Goal: Information Seeking & Learning: Learn about a topic

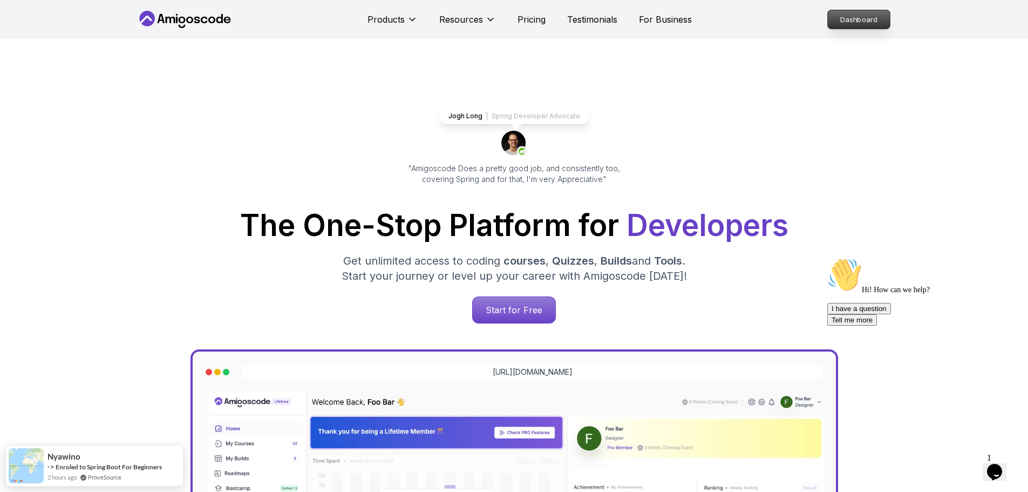
click at [866, 21] on p "Dashboard" at bounding box center [859, 19] width 62 height 18
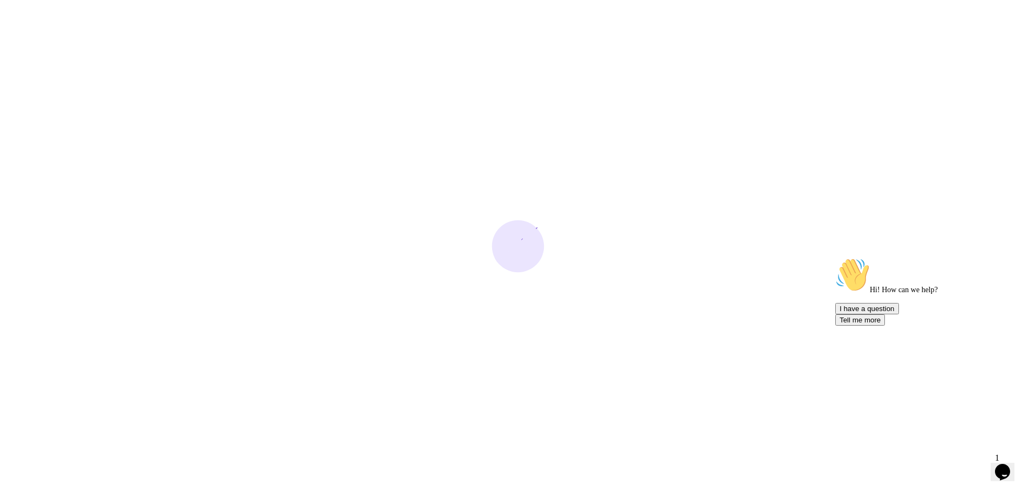
click at [836, 257] on icon "Chat attention grabber" at bounding box center [836, 257] width 0 height 0
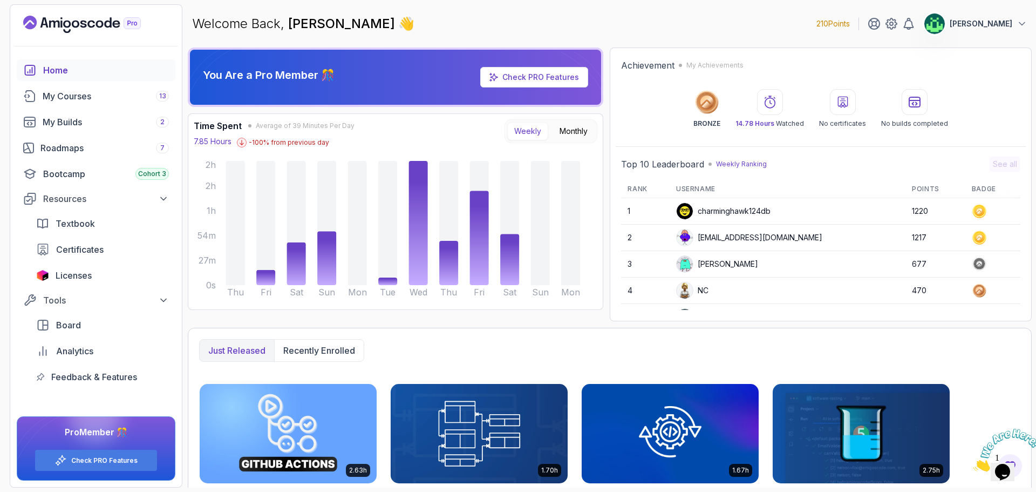
click at [974, 464] on icon "Close" at bounding box center [974, 468] width 0 height 9
click at [106, 148] on div "Roadmaps 7" at bounding box center [104, 147] width 128 height 13
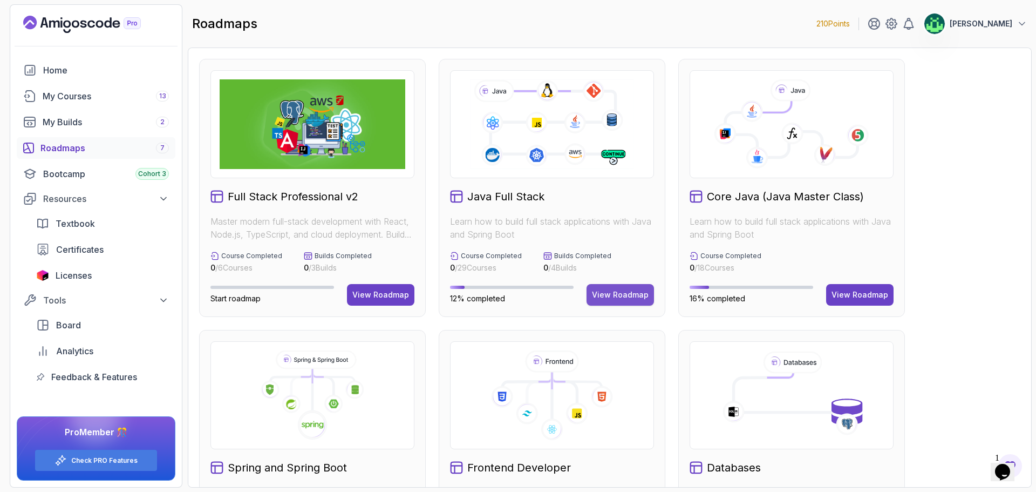
click at [624, 300] on div "View Roadmap" at bounding box center [620, 294] width 57 height 11
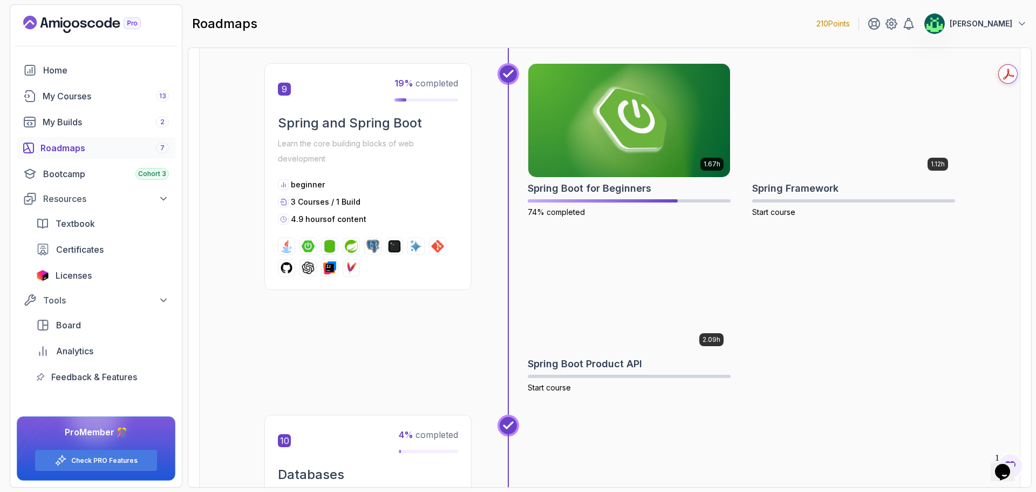
scroll to position [1997, 0]
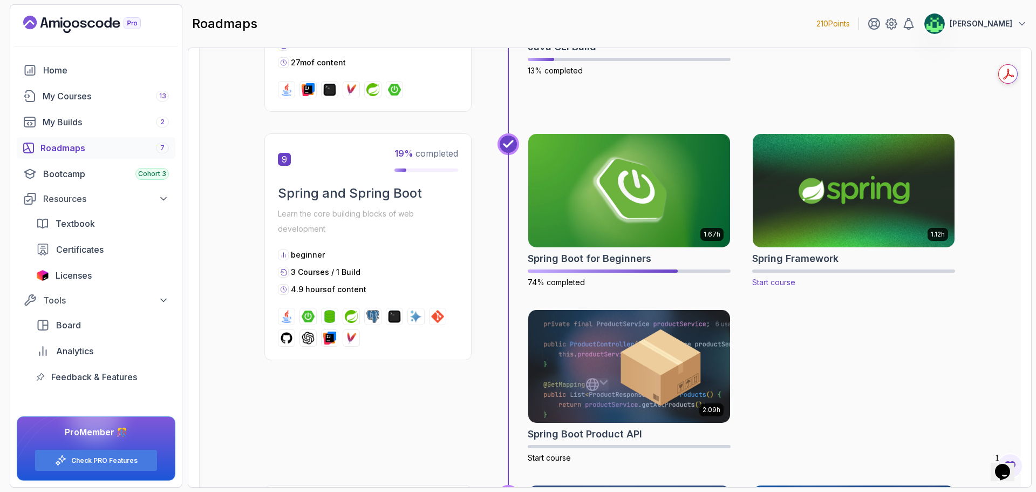
click at [843, 179] on img at bounding box center [854, 190] width 212 height 119
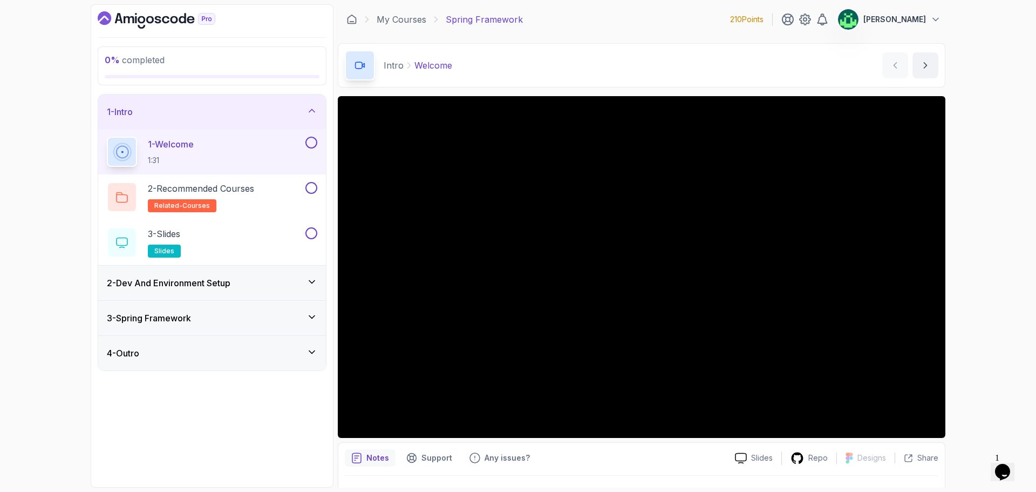
click at [253, 329] on div "3 - Spring Framework" at bounding box center [212, 318] width 228 height 35
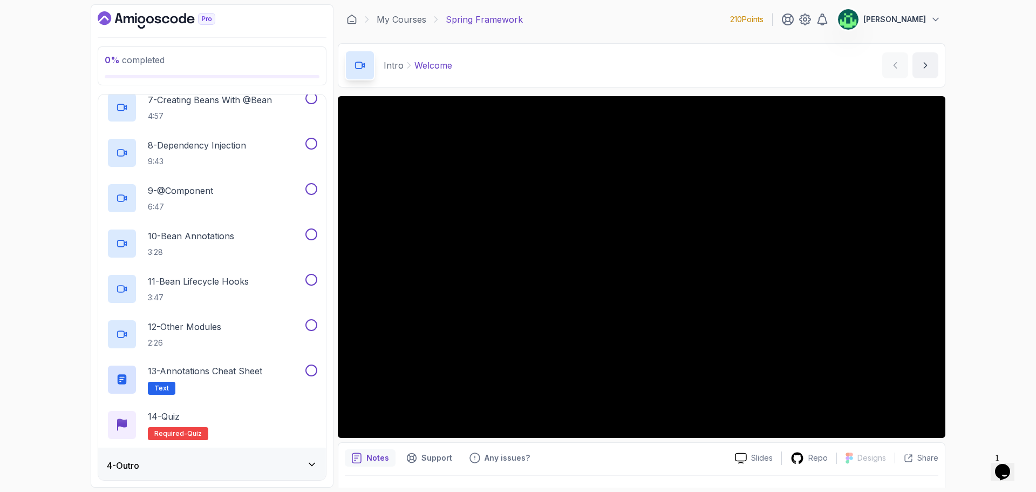
scroll to position [389, 0]
click at [216, 460] on div "4 - Outro" at bounding box center [212, 463] width 210 height 13
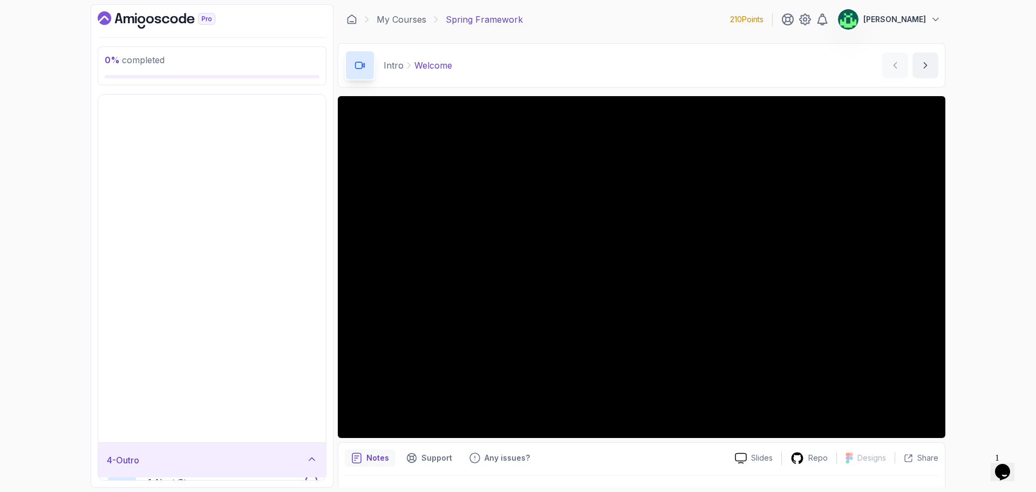
scroll to position [0, 0]
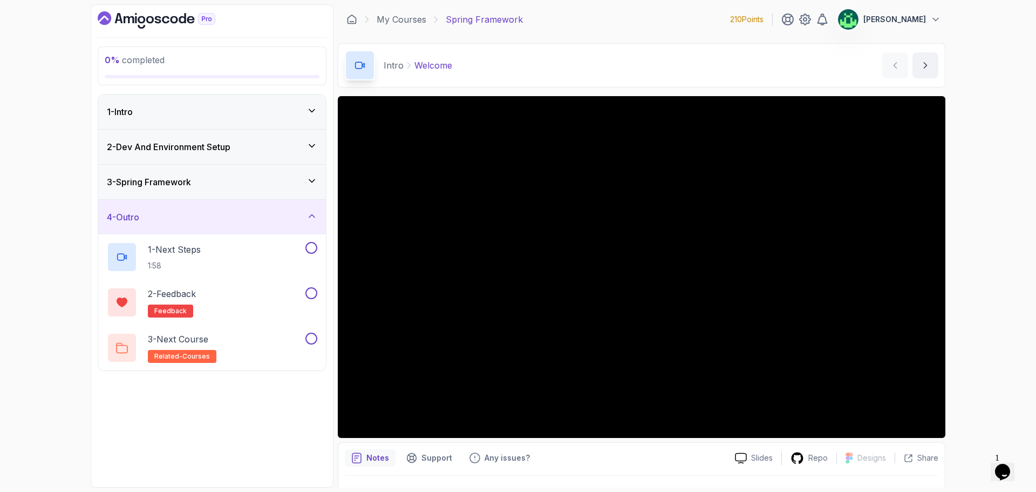
click at [288, 223] on div "4 - Outro" at bounding box center [212, 216] width 210 height 13
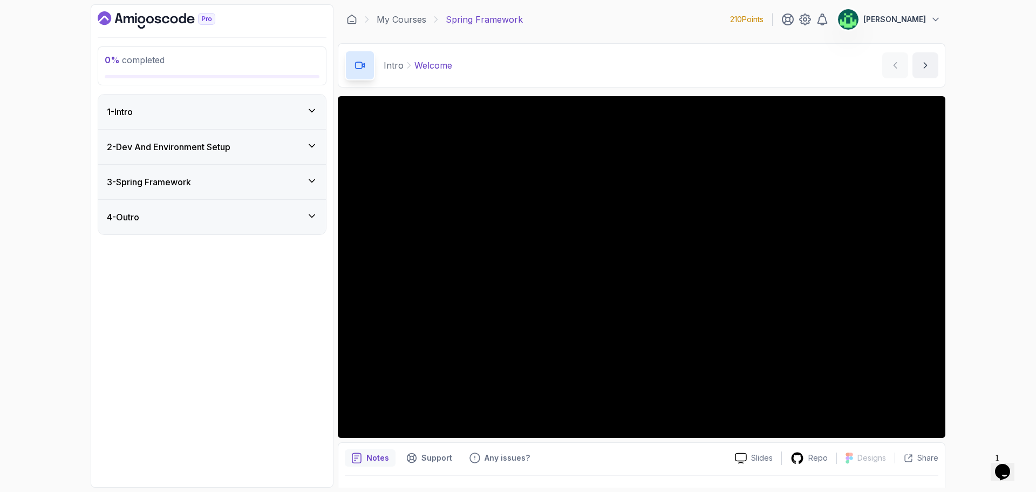
click at [284, 186] on div "3 - Spring Framework" at bounding box center [212, 181] width 210 height 13
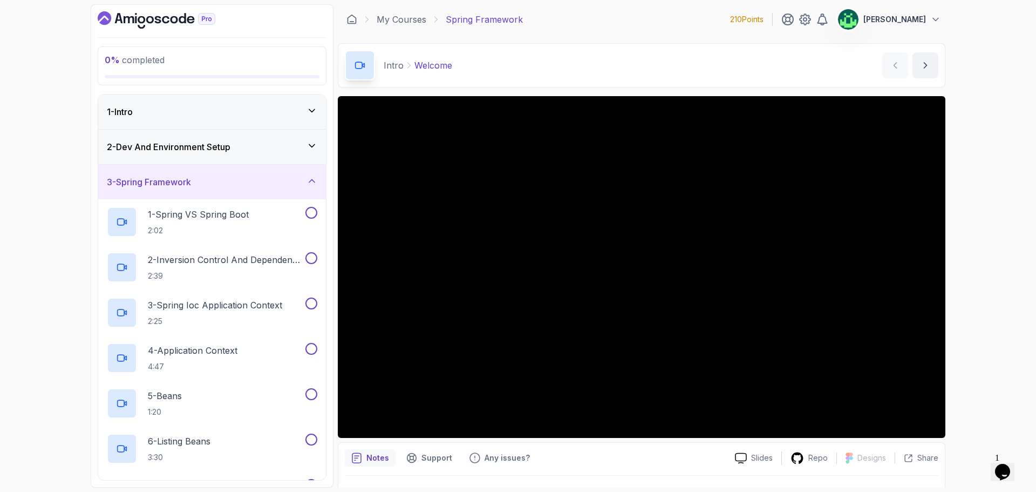
click at [270, 144] on div "2 - Dev And Environment Setup" at bounding box center [212, 146] width 210 height 13
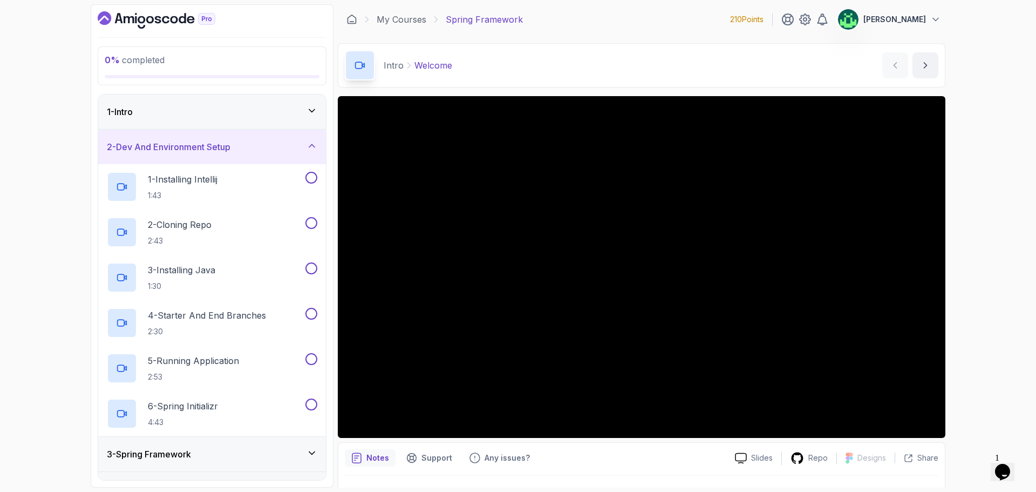
click at [275, 120] on div "1 - Intro" at bounding box center [212, 111] width 228 height 35
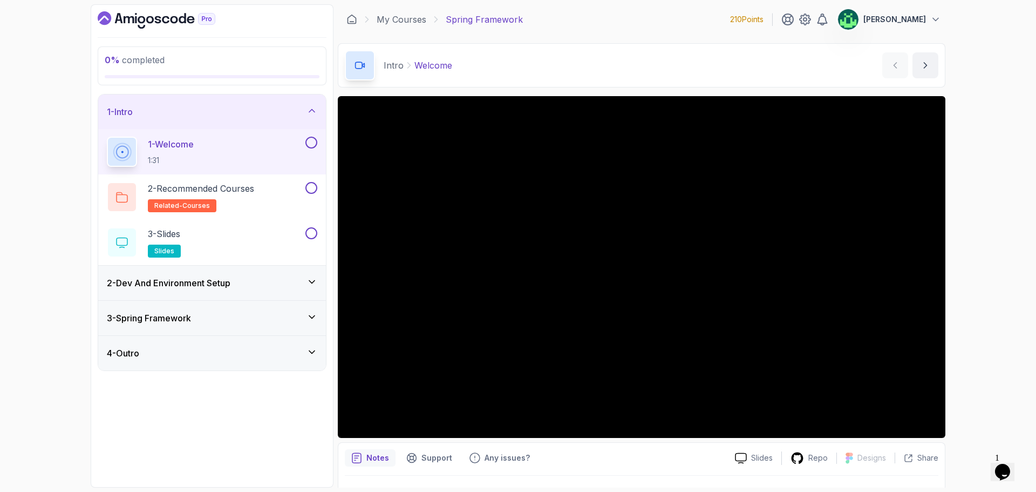
click at [275, 120] on div "1 - Intro" at bounding box center [212, 111] width 228 height 35
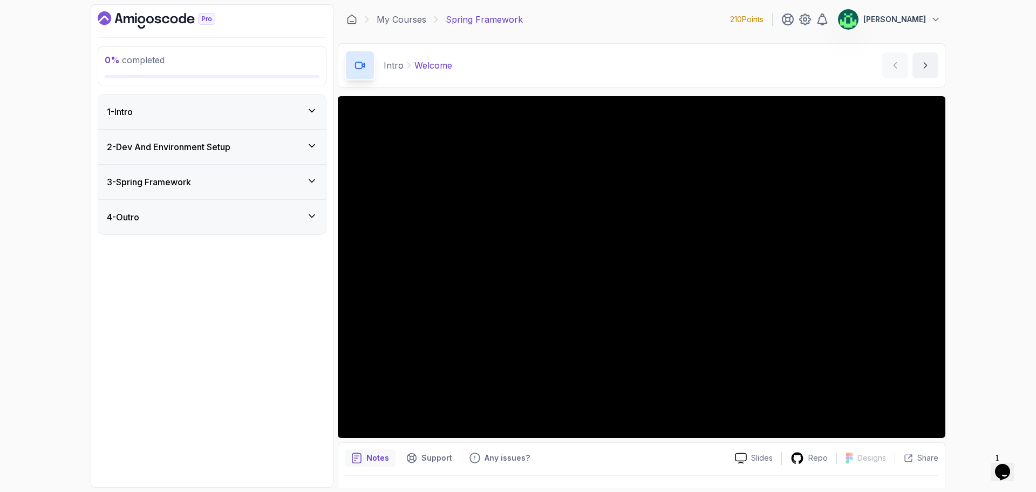
click at [265, 152] on div "2 - Dev And Environment Setup" at bounding box center [212, 146] width 210 height 13
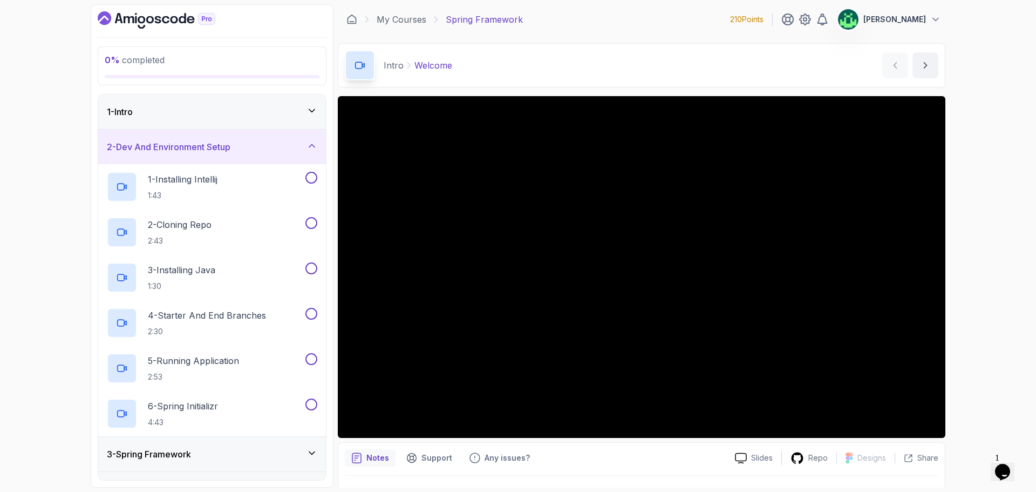
click at [265, 152] on div "2 - Dev And Environment Setup" at bounding box center [212, 146] width 210 height 13
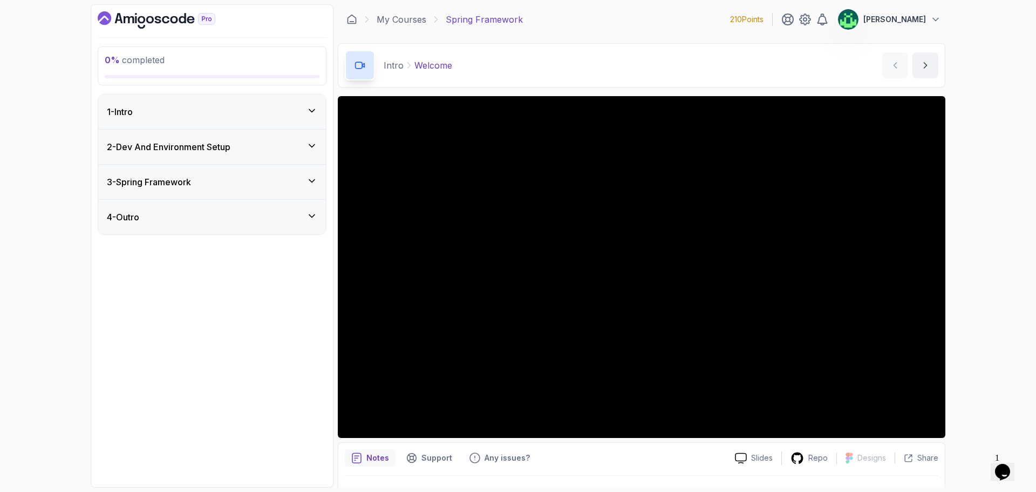
click at [252, 184] on div "3 - Spring Framework" at bounding box center [212, 181] width 210 height 13
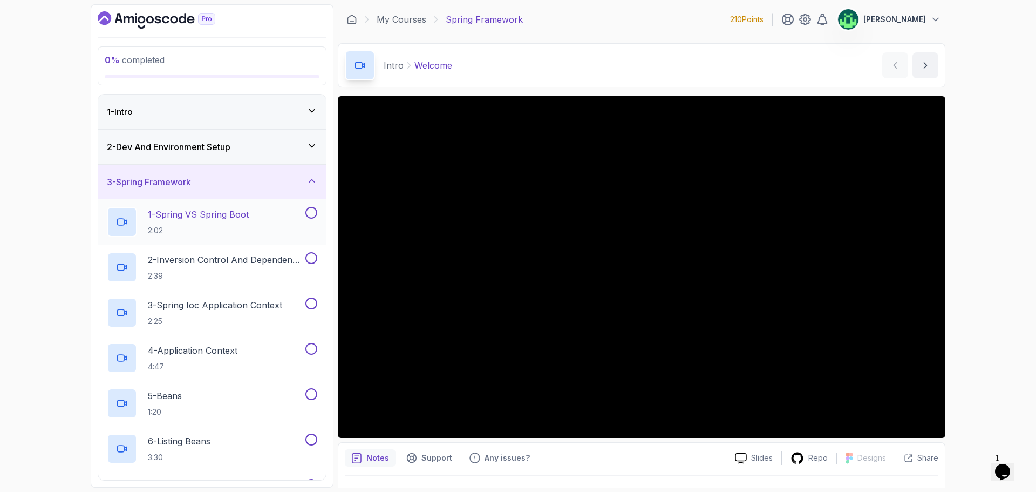
click at [259, 220] on div "1 - Spring VS Spring Boot 2:02" at bounding box center [205, 222] width 196 height 30
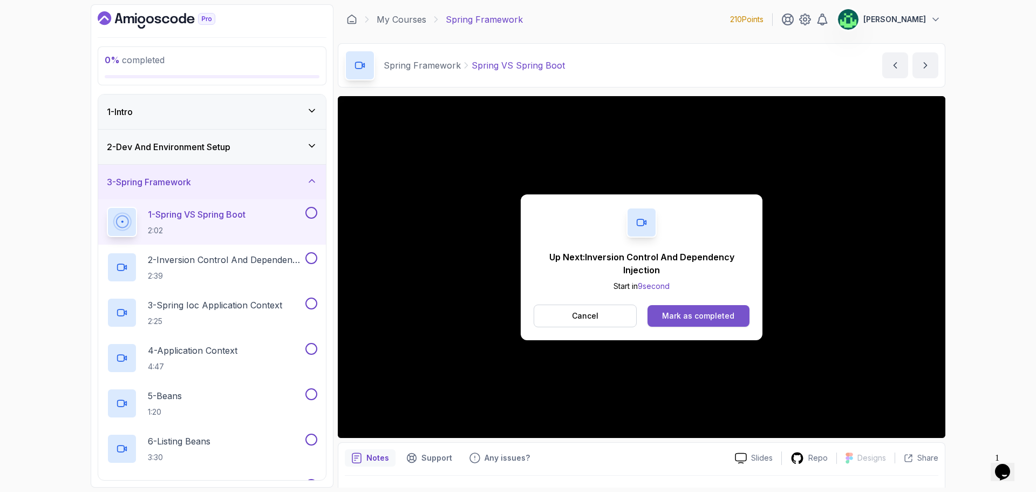
click at [711, 315] on div "Mark as completed" at bounding box center [698, 315] width 72 height 11
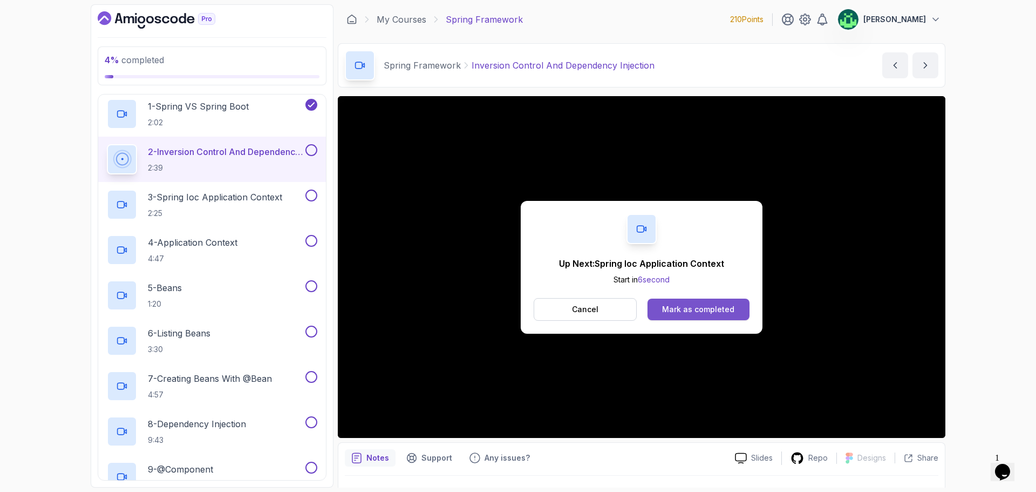
click at [732, 313] on div "Mark as completed" at bounding box center [698, 309] width 72 height 11
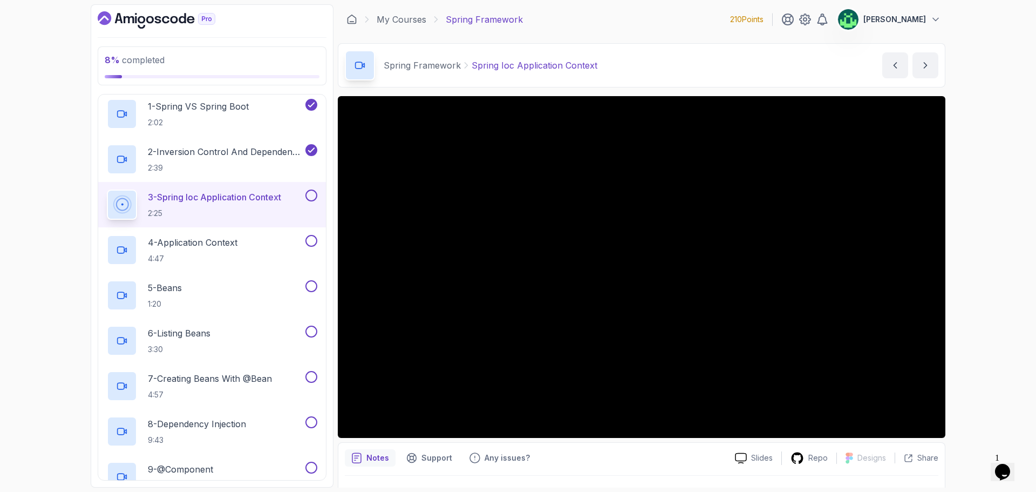
click at [1009, 464] on icon "$i18n('chat', 'chat_widget')" at bounding box center [1002, 472] width 15 height 16
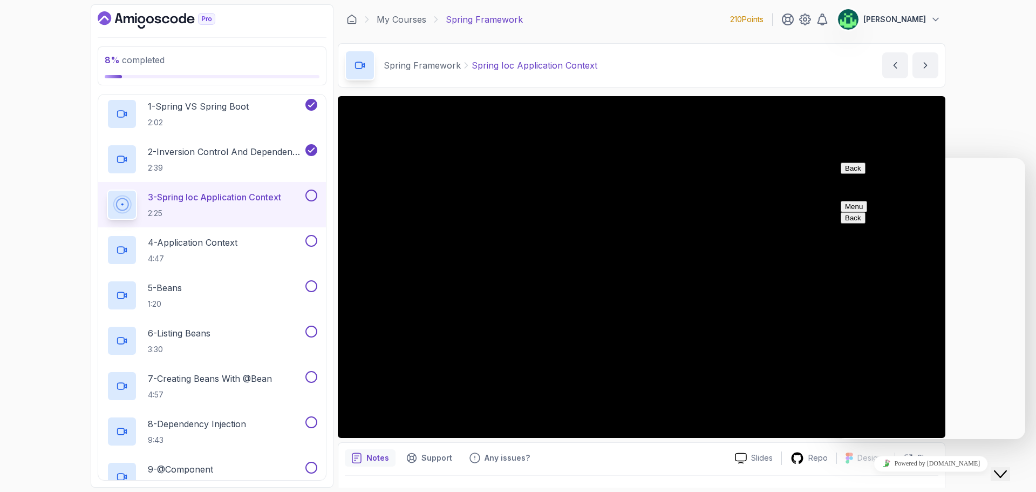
click at [1007, 467] on icon "Close Chat This icon closes the chat window." at bounding box center [1000, 473] width 13 height 13
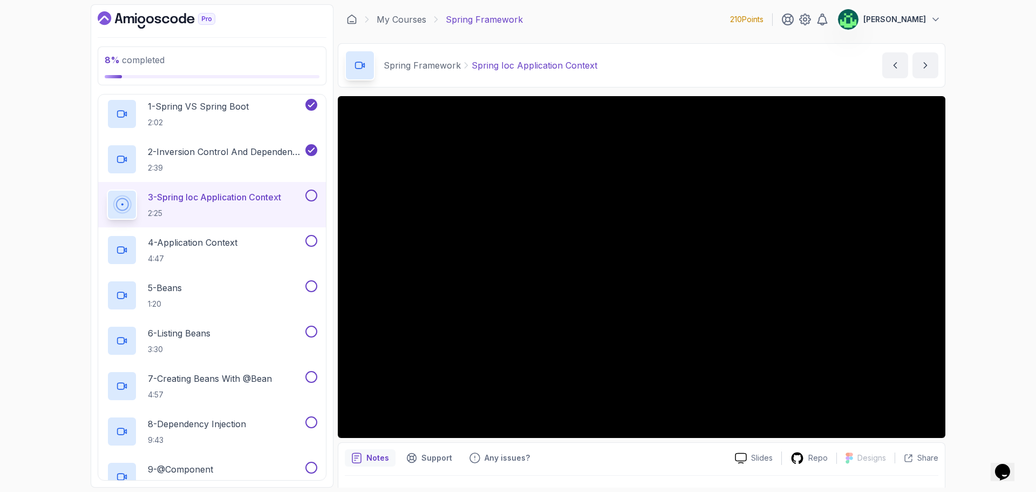
click at [1000, 292] on div "8 % completed 1 - Intro 2 - Dev And Environment Setup 3 - Spring Framework 1 - …" at bounding box center [518, 246] width 1036 height 492
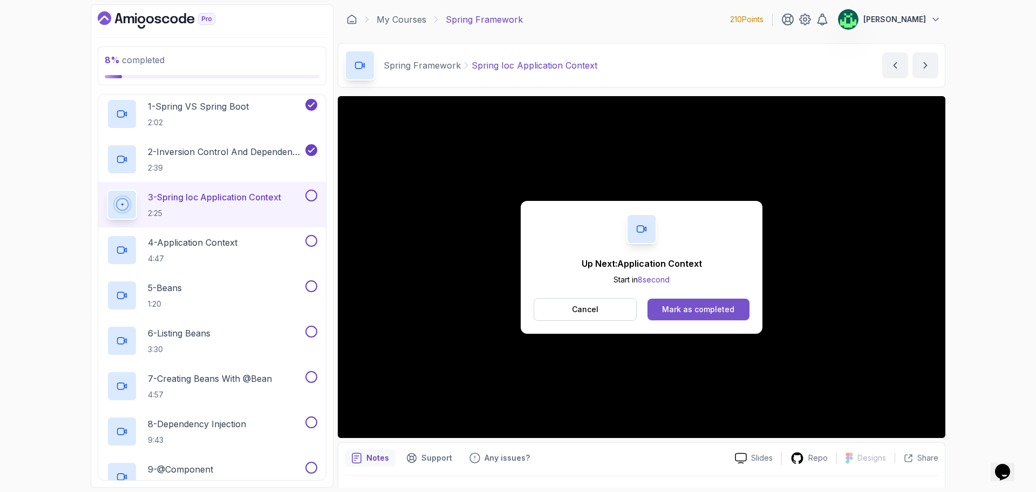
click at [698, 304] on div "Mark as completed" at bounding box center [698, 309] width 72 height 11
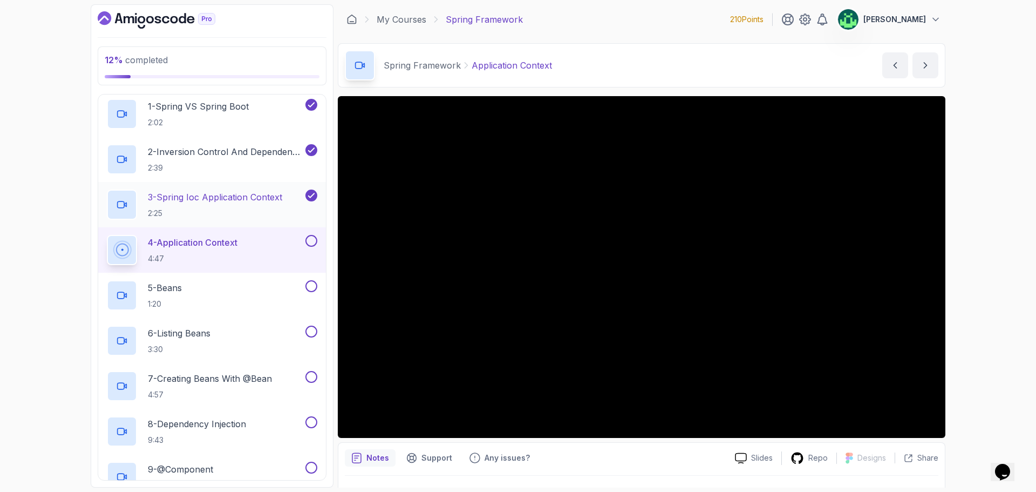
click at [264, 199] on p "3 - Spring Ioc Application Context" at bounding box center [215, 197] width 134 height 13
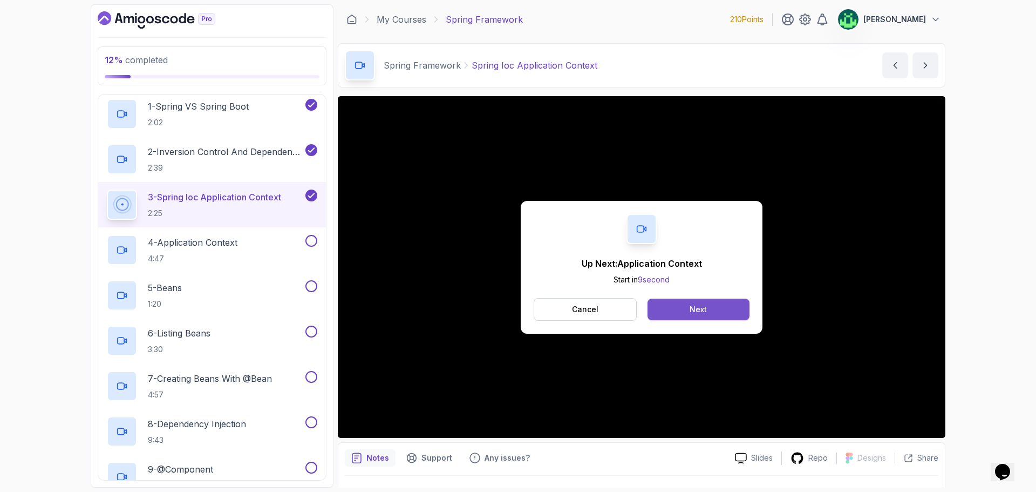
click at [696, 305] on div "Next" at bounding box center [698, 309] width 17 height 11
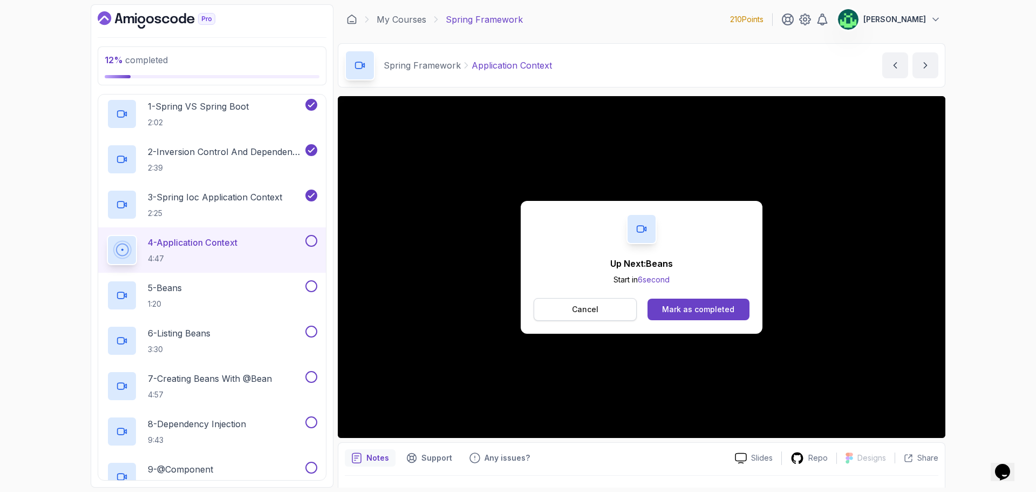
click at [609, 311] on button "Cancel" at bounding box center [585, 309] width 103 height 23
click at [721, 312] on div "Mark as completed" at bounding box center [698, 309] width 72 height 11
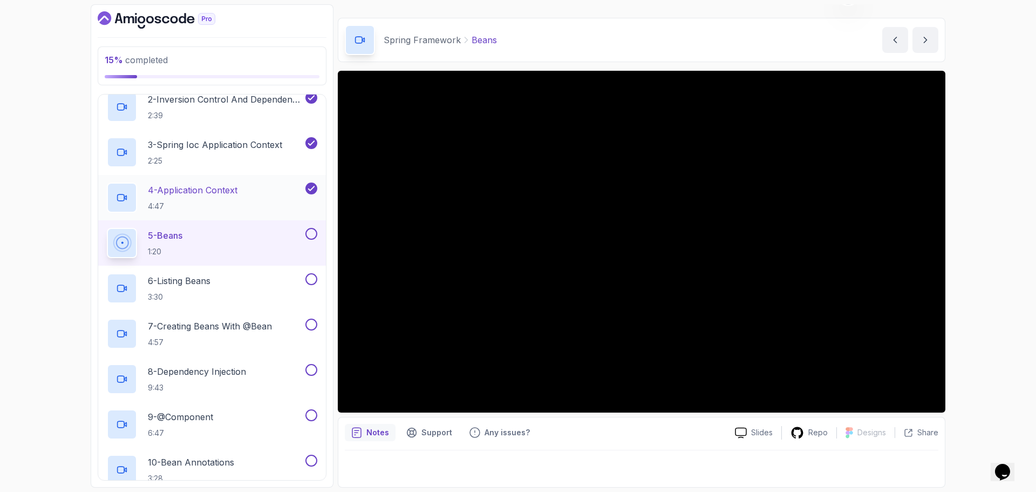
scroll to position [162, 0]
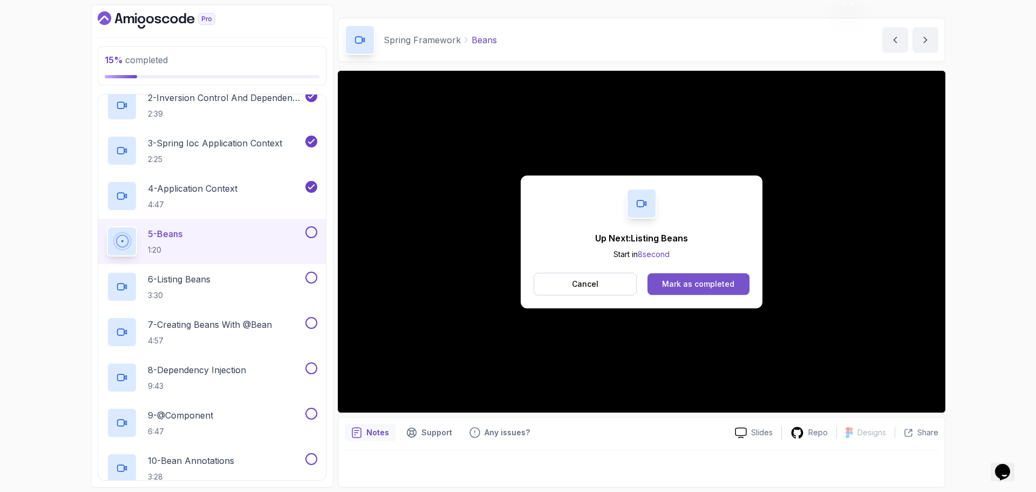
click at [712, 279] on div "Mark as completed" at bounding box center [698, 284] width 72 height 11
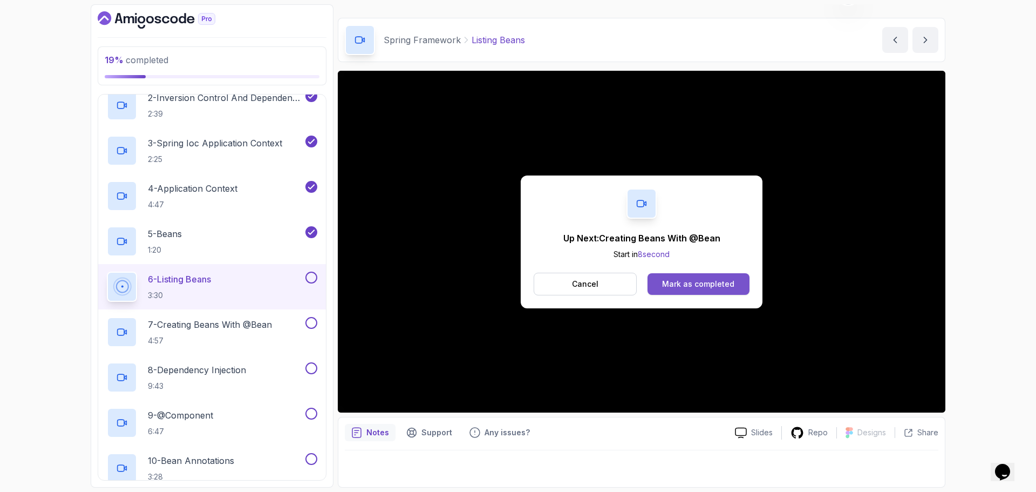
click at [697, 279] on div "Mark as completed" at bounding box center [698, 284] width 72 height 11
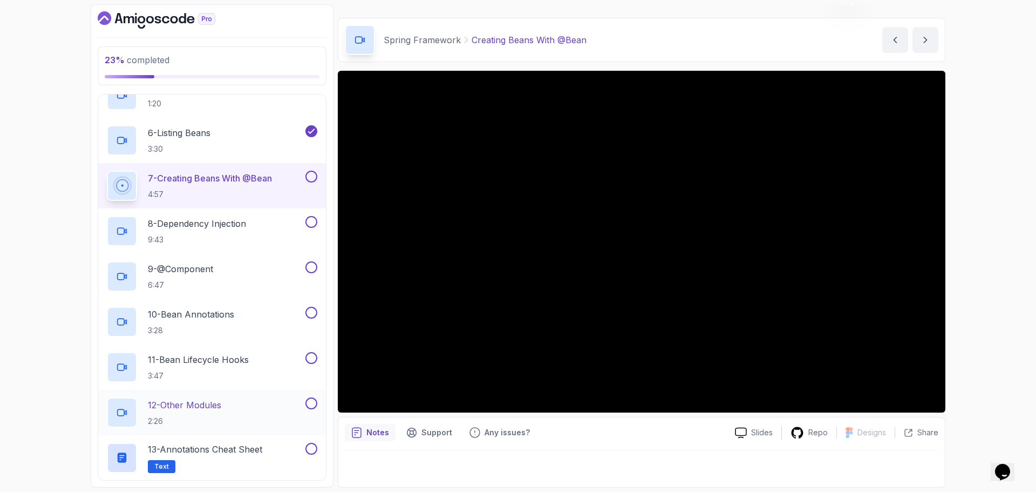
scroll to position [324, 0]
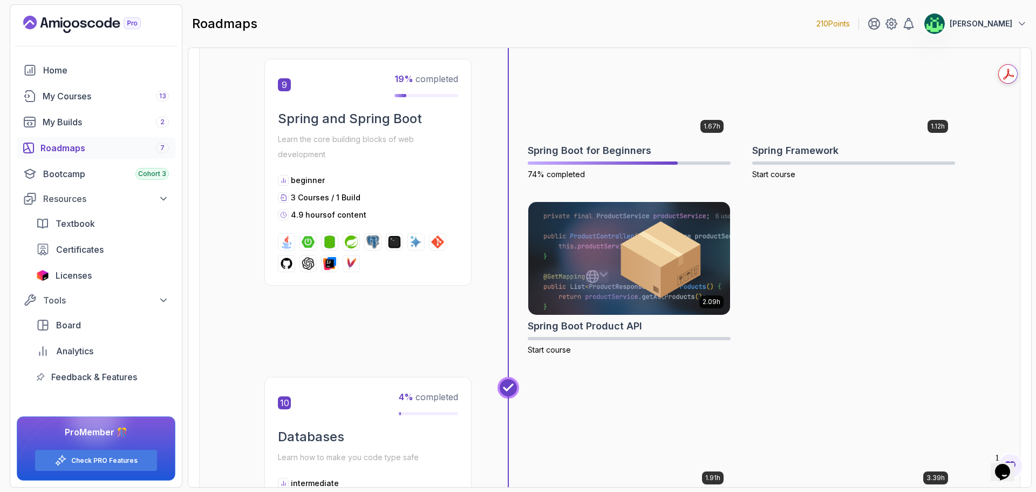
scroll to position [2051, 0]
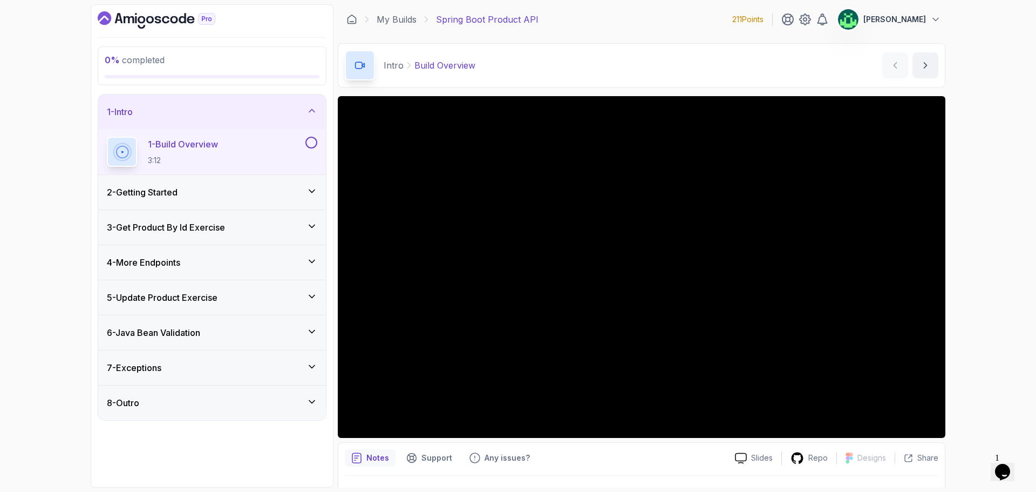
click at [216, 370] on div "7 - Exceptions" at bounding box center [212, 367] width 210 height 13
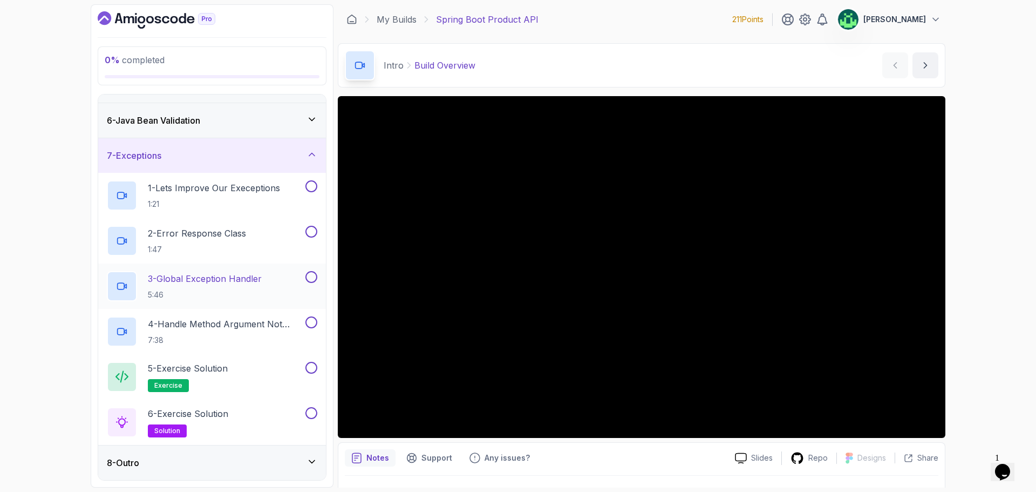
scroll to position [5, 0]
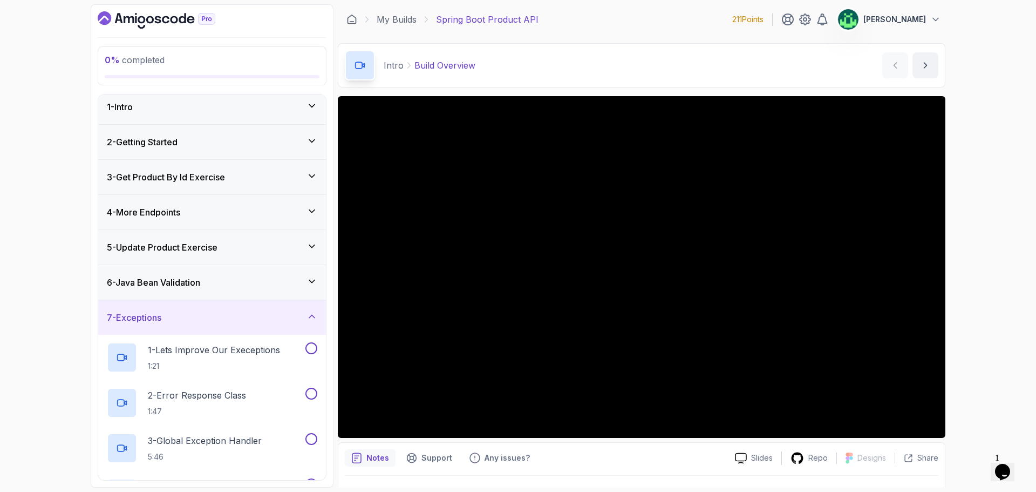
click at [216, 284] on div "6 - Java Bean Validation" at bounding box center [212, 282] width 210 height 13
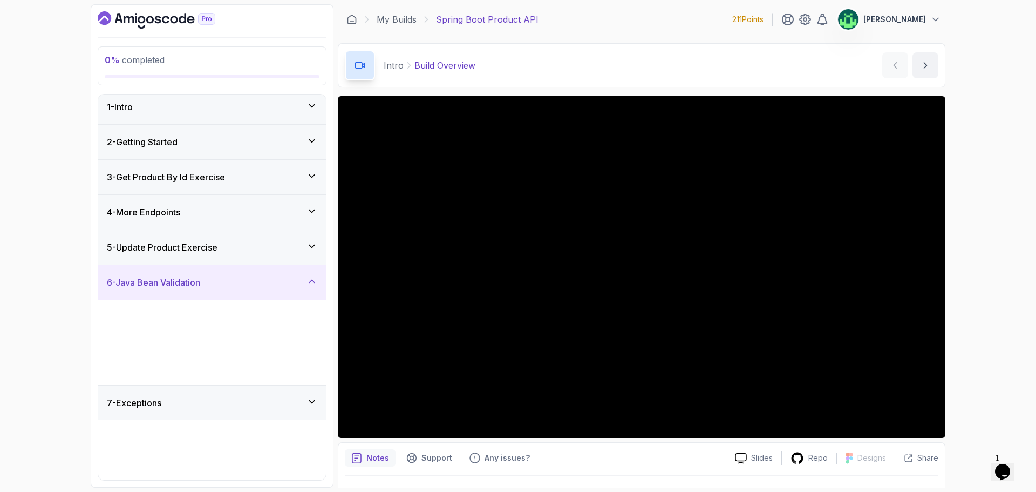
scroll to position [0, 0]
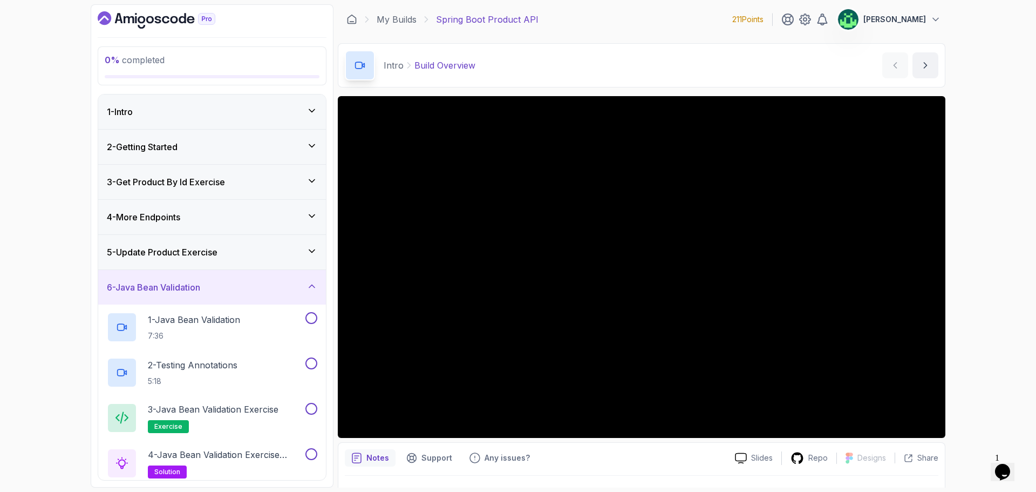
click at [236, 254] on div "5 - Update Product Exercise" at bounding box center [212, 252] width 210 height 13
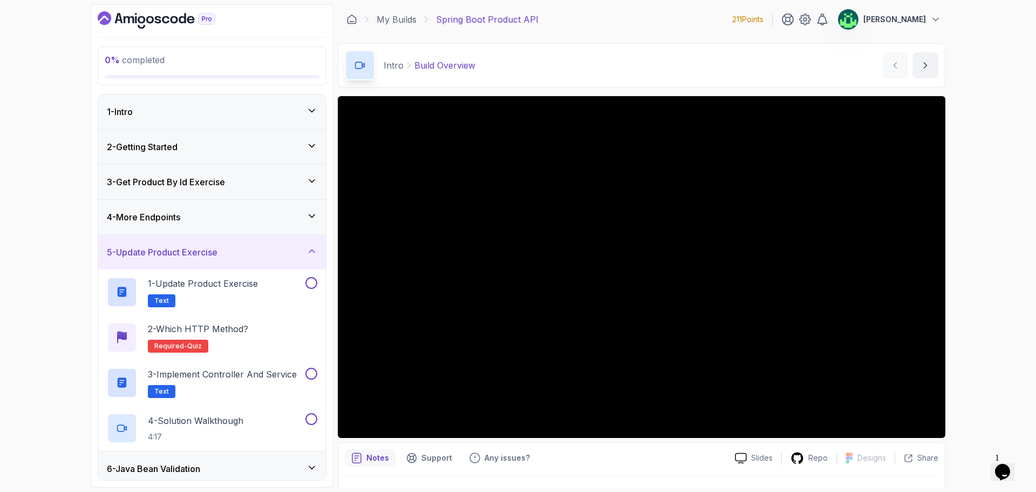
click at [232, 221] on div "4 - More Endpoints" at bounding box center [212, 216] width 210 height 13
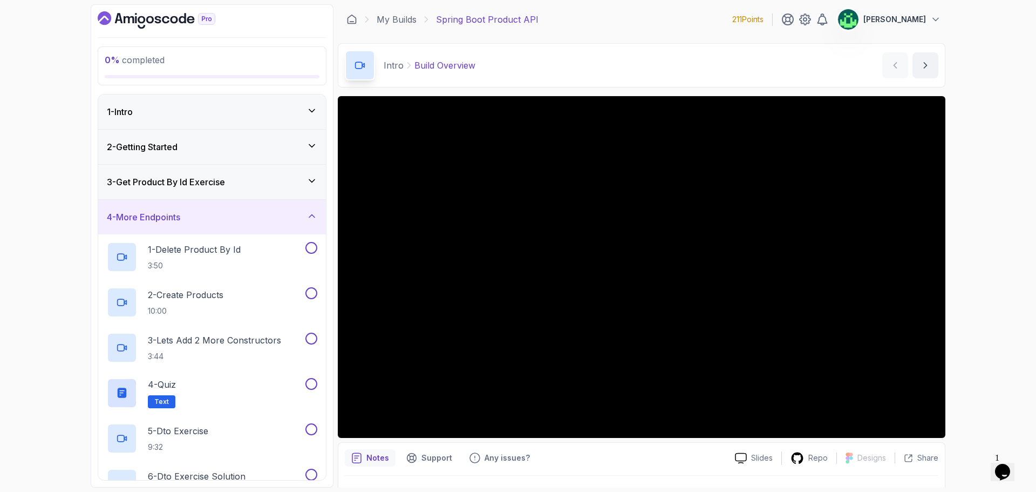
click at [225, 186] on h3 "3 - Get Product By Id Exercise" at bounding box center [166, 181] width 118 height 13
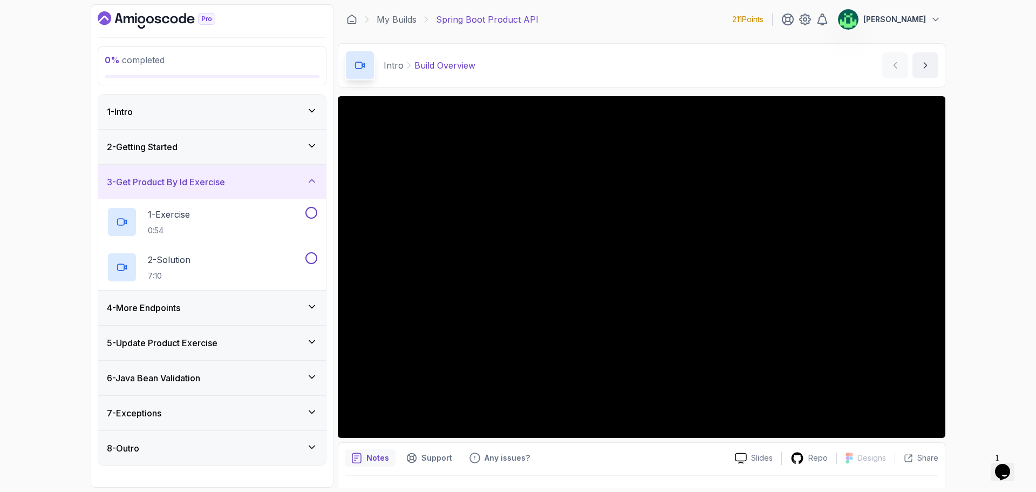
click at [226, 148] on div "2 - Getting Started" at bounding box center [212, 146] width 210 height 13
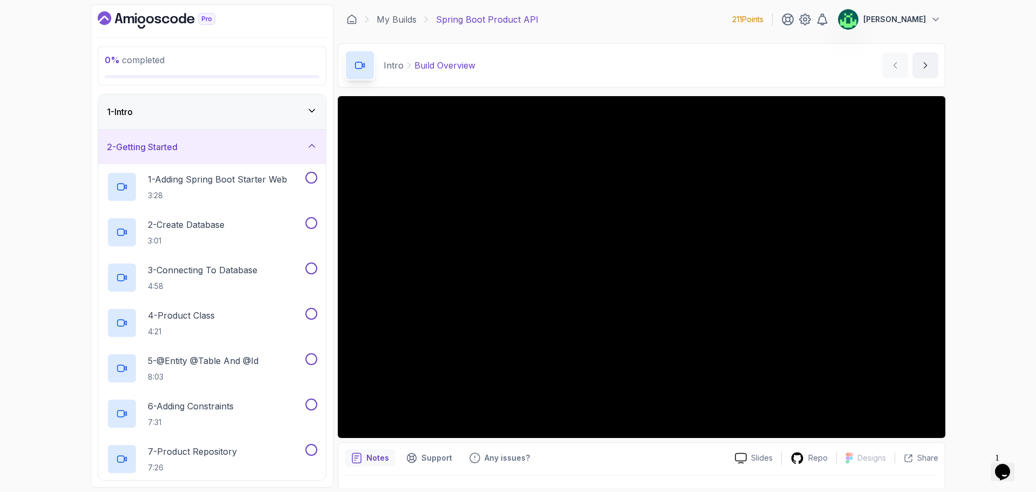
click at [226, 148] on div "2 - Getting Started" at bounding box center [212, 146] width 210 height 13
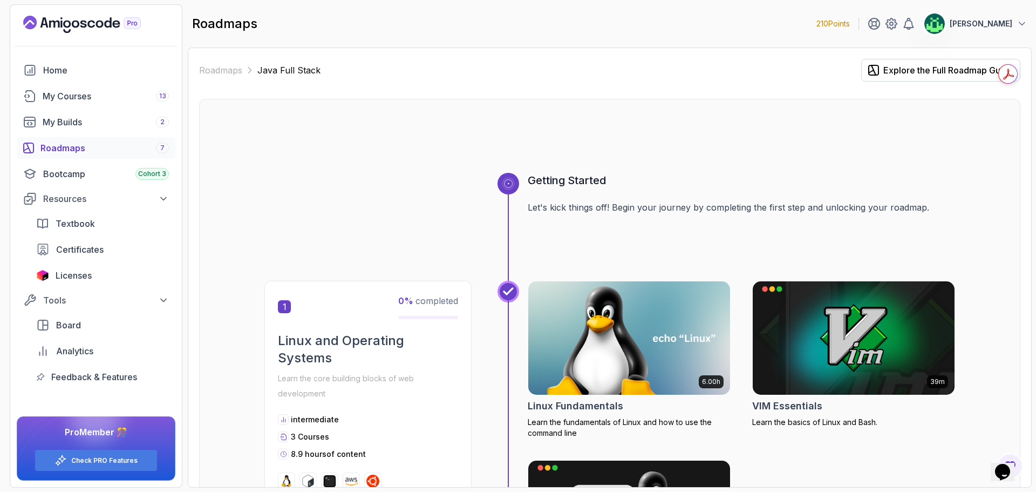
scroll to position [2051, 0]
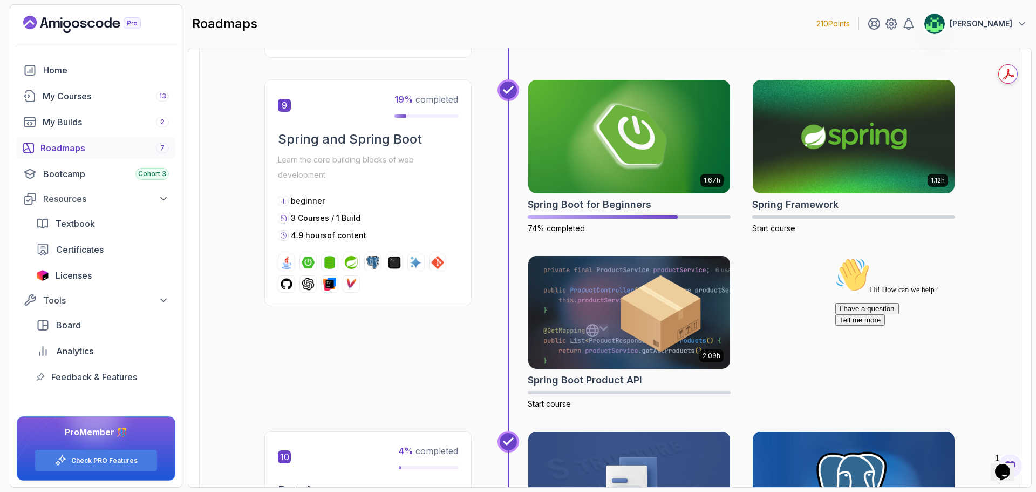
click at [1013, 473] on button "Opens Chat This icon Opens the chat window." at bounding box center [1003, 472] width 24 height 18
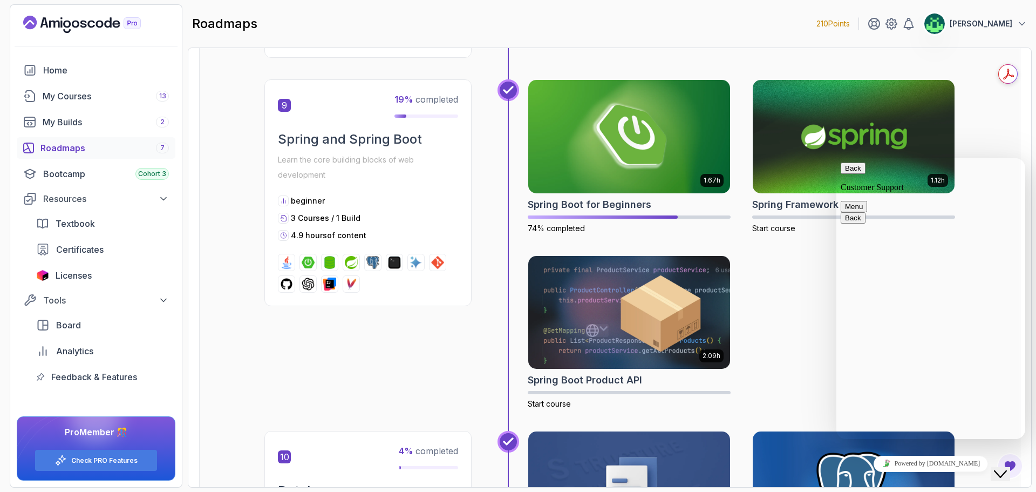
click at [1007, 470] on icon "Close Chat This icon closes the chat window." at bounding box center [1000, 473] width 13 height 13
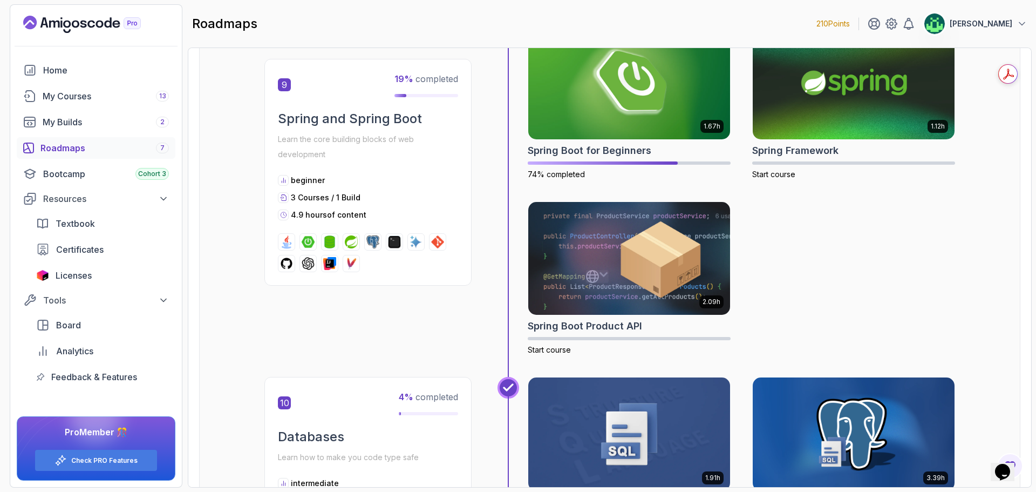
scroll to position [1943, 0]
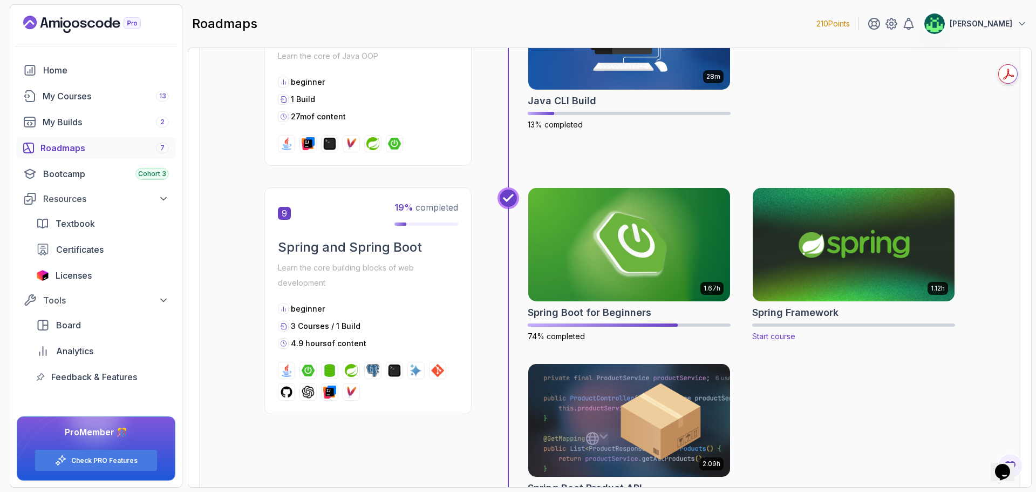
click at [848, 258] on img at bounding box center [854, 244] width 212 height 119
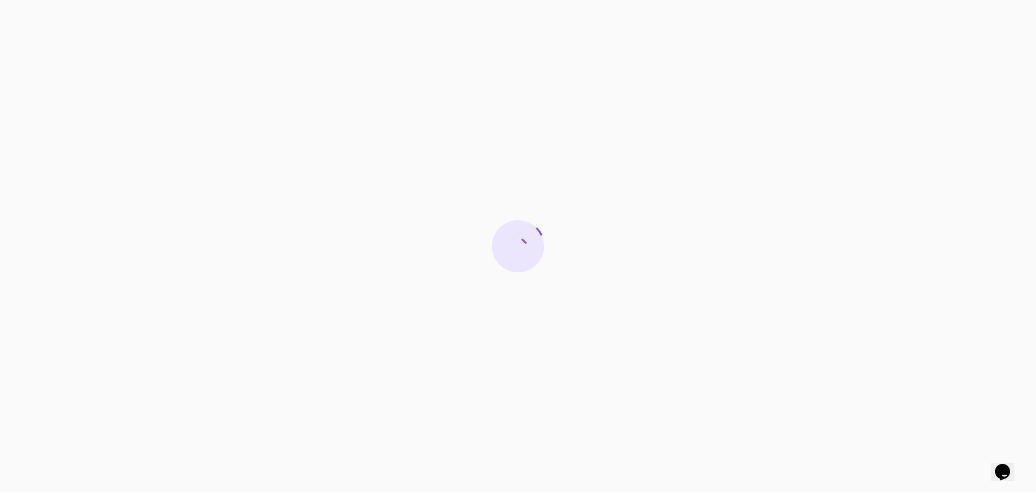
click at [1006, 464] on icon "$i18n('chat', 'chat_widget')" at bounding box center [1002, 472] width 15 height 16
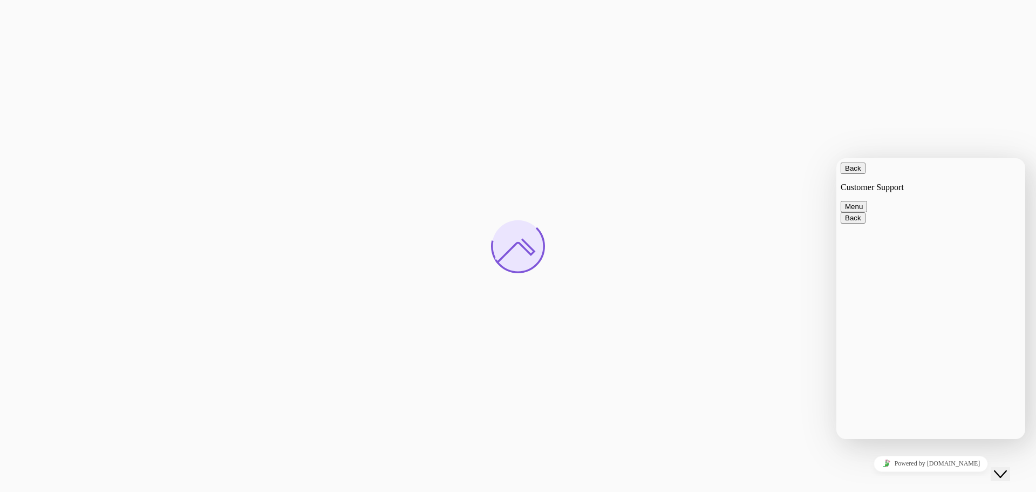
click at [1006, 467] on icon "Close Chat This icon closes the chat window." at bounding box center [1000, 473] width 13 height 13
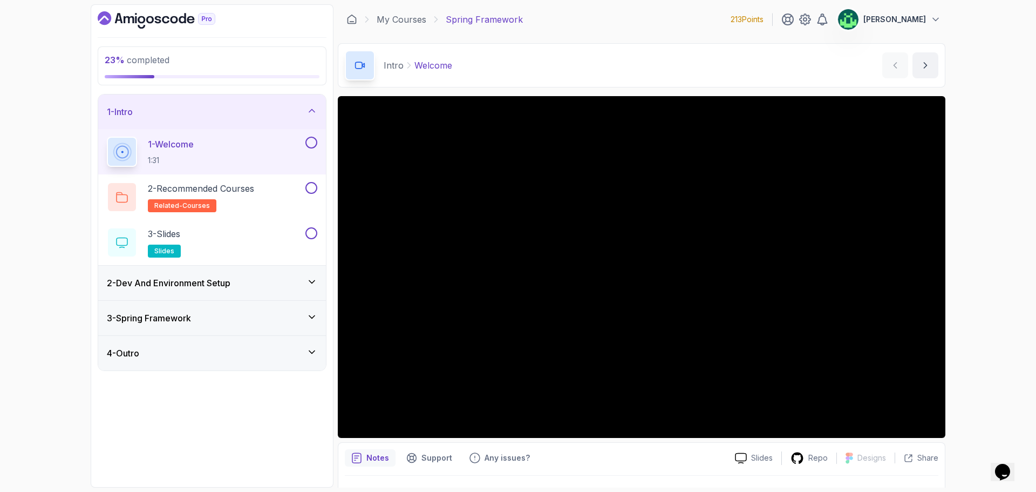
click at [237, 323] on div "3 - Spring Framework" at bounding box center [212, 317] width 210 height 13
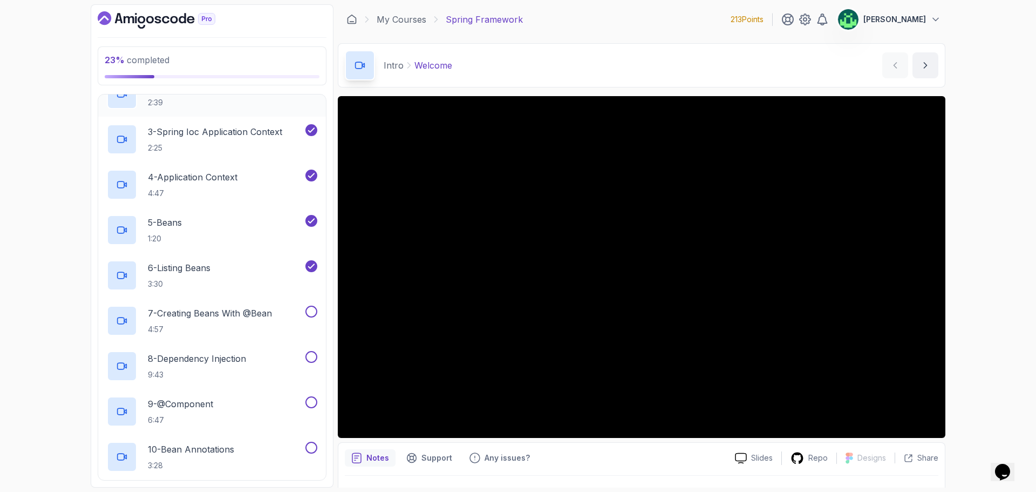
scroll to position [216, 0]
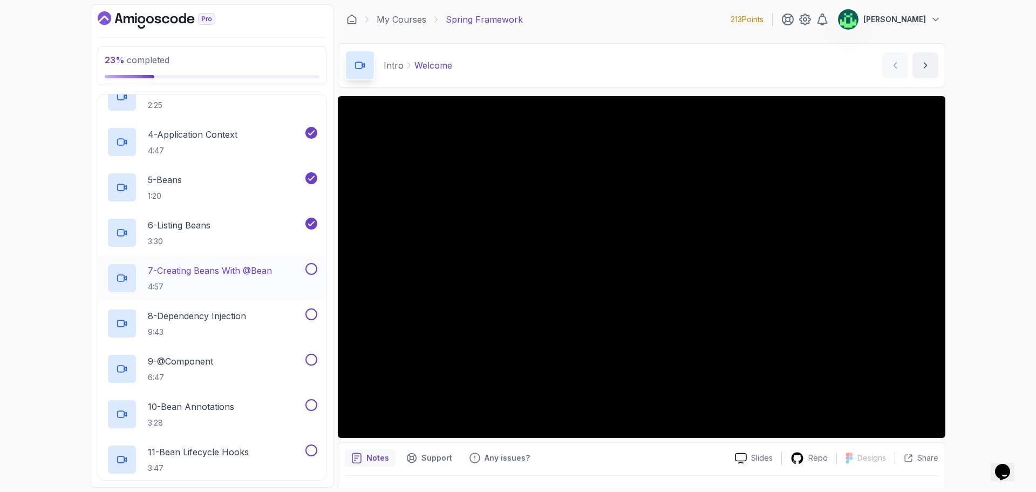
click at [232, 268] on p "7 - Creating Beans With @Bean" at bounding box center [210, 270] width 124 height 13
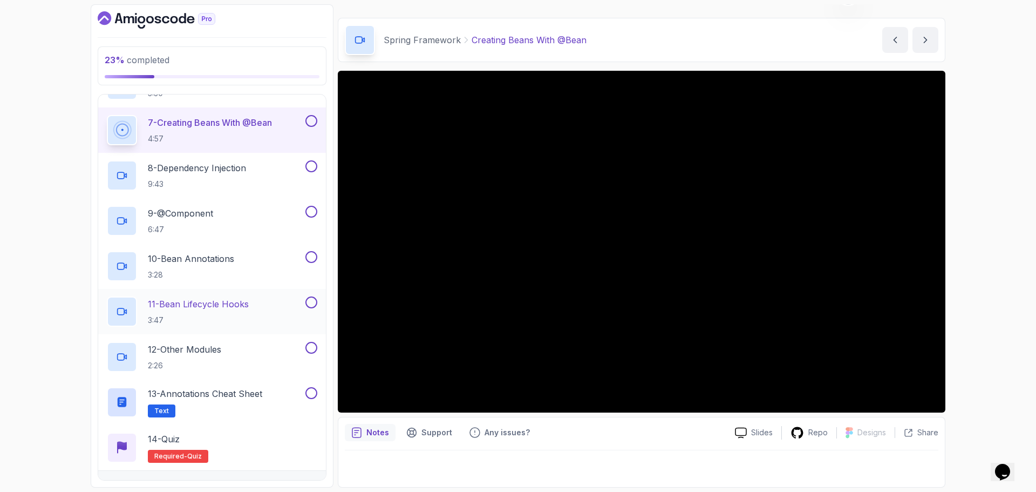
scroll to position [378, 0]
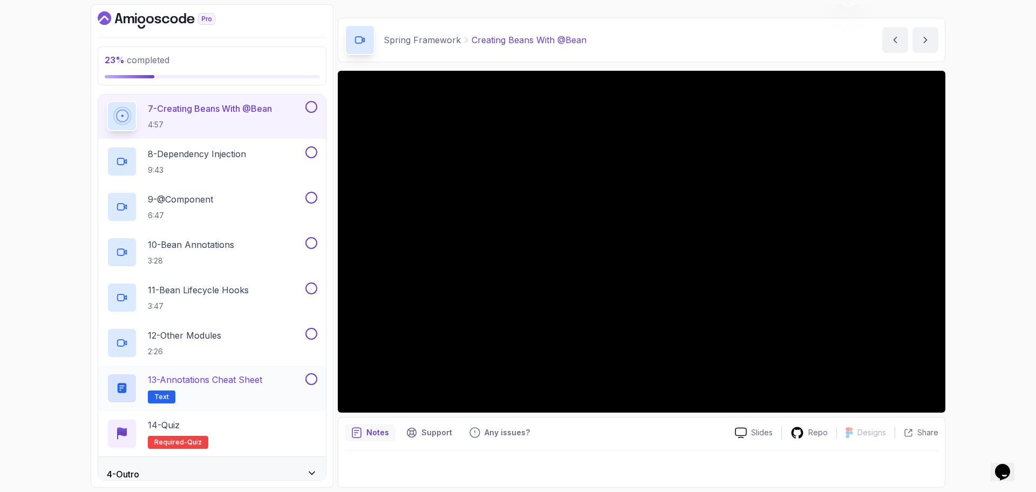
click at [242, 385] on p "13 - Annotations Cheat Sheet" at bounding box center [205, 379] width 114 height 13
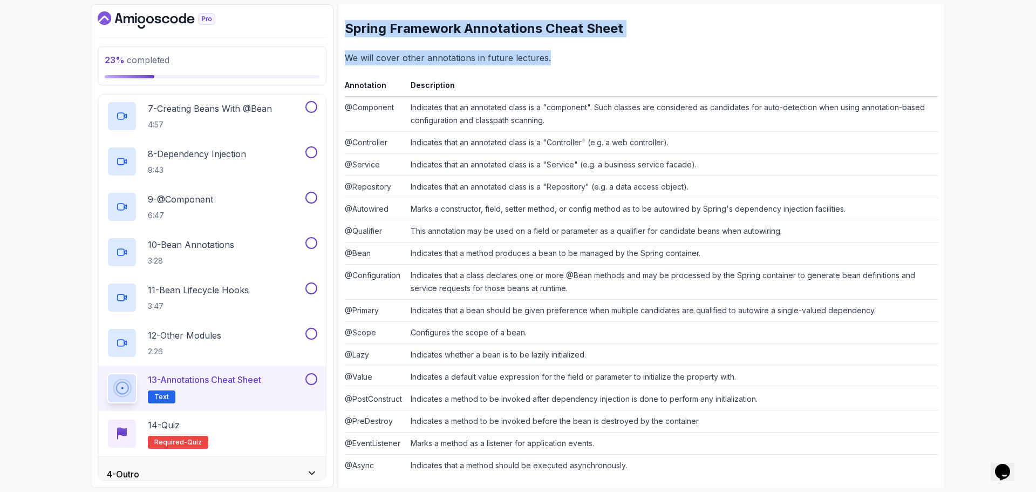
scroll to position [164, 0]
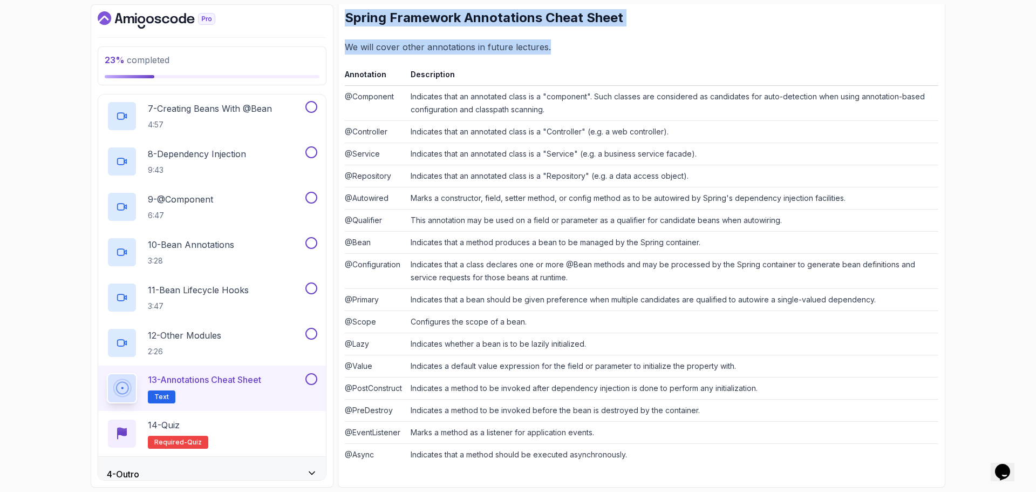
drag, startPoint x: 345, startPoint y: 70, endPoint x: 837, endPoint y: 493, distance: 649.1
click at [837, 491] on html "23 % completed 1 - Intro 2 - Dev And Environment Setup 3 - Spring Framework 1 -…" at bounding box center [518, 246] width 1036 height 492
copy div "Spring Framework Annotations Cheat Sheet We will cover other annotations in fut…"
click at [686, 71] on th "Description" at bounding box center [672, 76] width 532 height 18
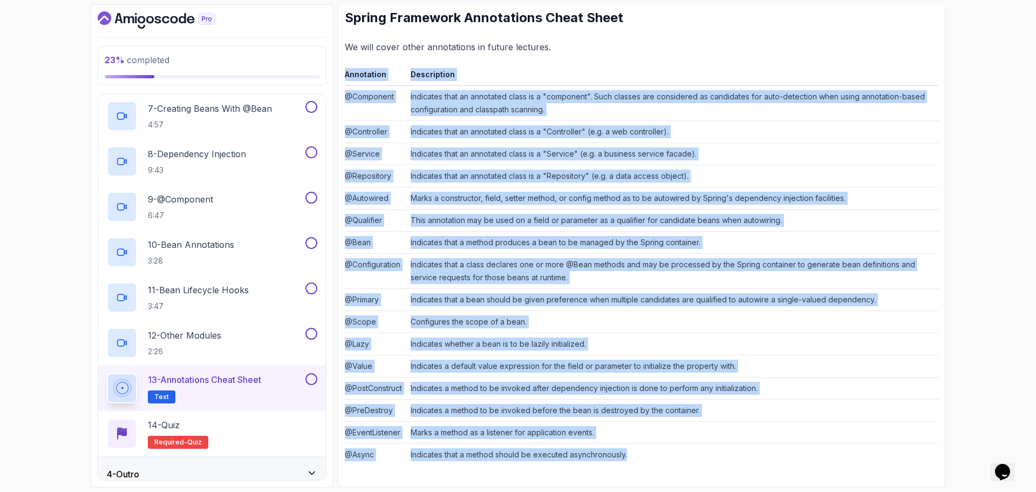
drag, startPoint x: 346, startPoint y: 74, endPoint x: 870, endPoint y: 453, distance: 646.3
click at [870, 453] on table "Annotation Description @Component Indicates that an annotated class is a "compo…" at bounding box center [642, 266] width 594 height 398
copy table "Annotation Description @Component Indicates that an annotated class is a "compo…"
click at [578, 83] on th "Description" at bounding box center [672, 76] width 532 height 18
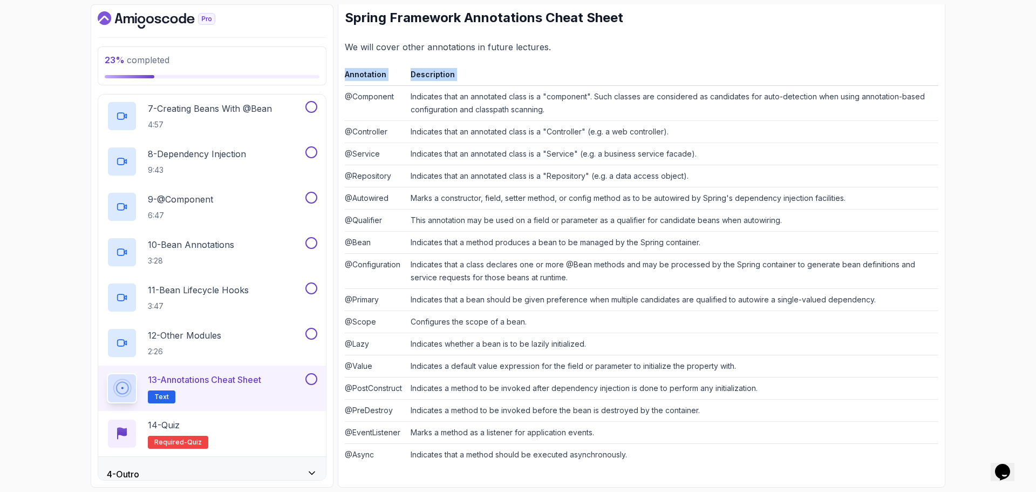
drag, startPoint x: 346, startPoint y: 96, endPoint x: 734, endPoint y: 466, distance: 536.0
click at [734, 466] on div "~2 min read Spring Framework Annotations Cheat Sheet We will cover other annota…" at bounding box center [642, 223] width 594 height 514
copy thead "Annotation Description"
click at [359, 78] on th "Annotation" at bounding box center [376, 76] width 62 height 18
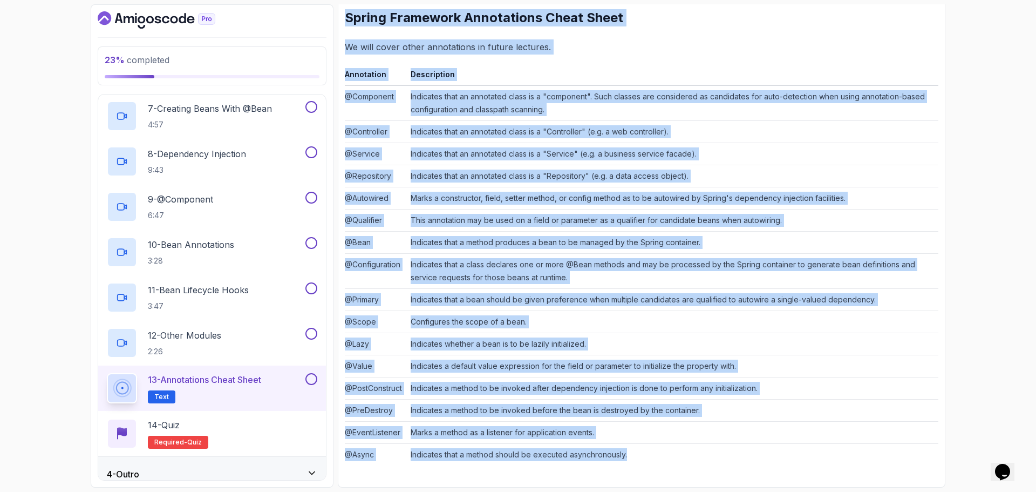
drag, startPoint x: 347, startPoint y: 19, endPoint x: 802, endPoint y: 451, distance: 627.3
click at [802, 451] on div "~2 min read Spring Framework Annotations Cheat Sheet We will cover other annota…" at bounding box center [642, 223] width 594 height 484
copy div "Spring Framework Annotations Cheat Sheet We will cover other annotations in fut…"
click at [685, 37] on div "~2 min read Spring Framework Annotations Cheat Sheet We will cover other annota…" at bounding box center [642, 223] width 594 height 484
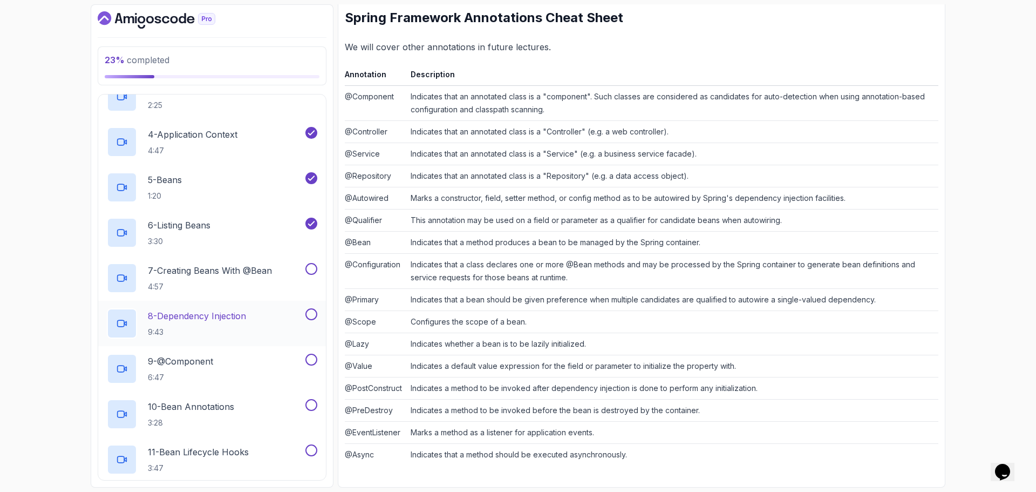
scroll to position [54, 0]
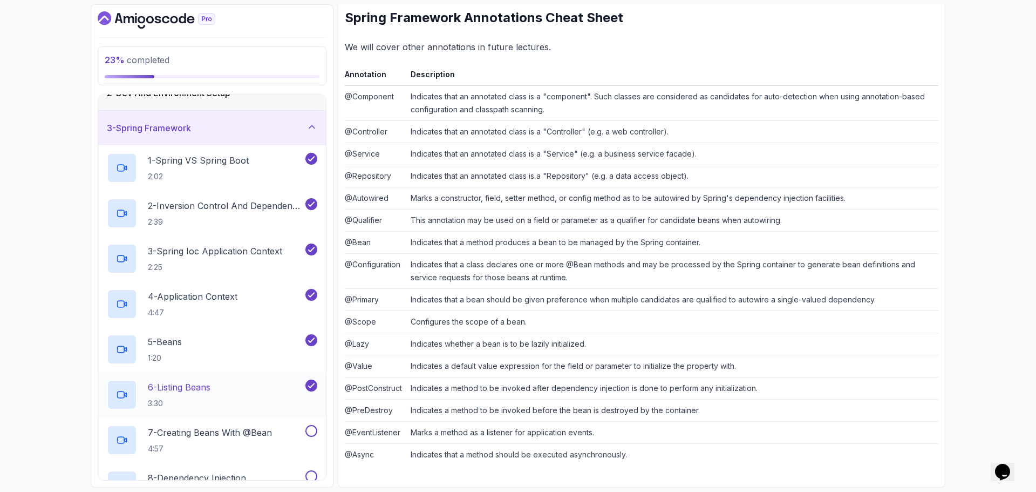
click at [235, 391] on div "6 - Listing Beans 3:30" at bounding box center [205, 394] width 196 height 30
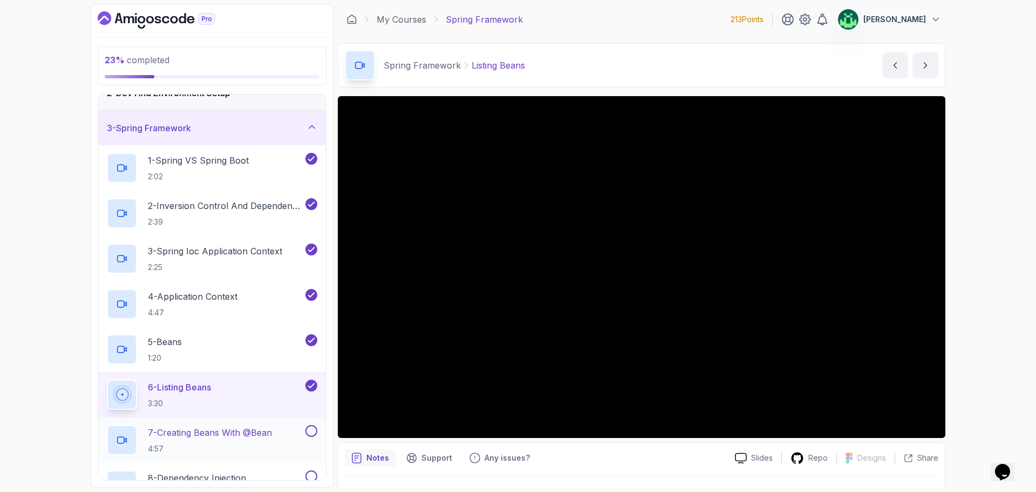
click at [246, 434] on p "7 - Creating Beans With @Bean" at bounding box center [210, 432] width 124 height 13
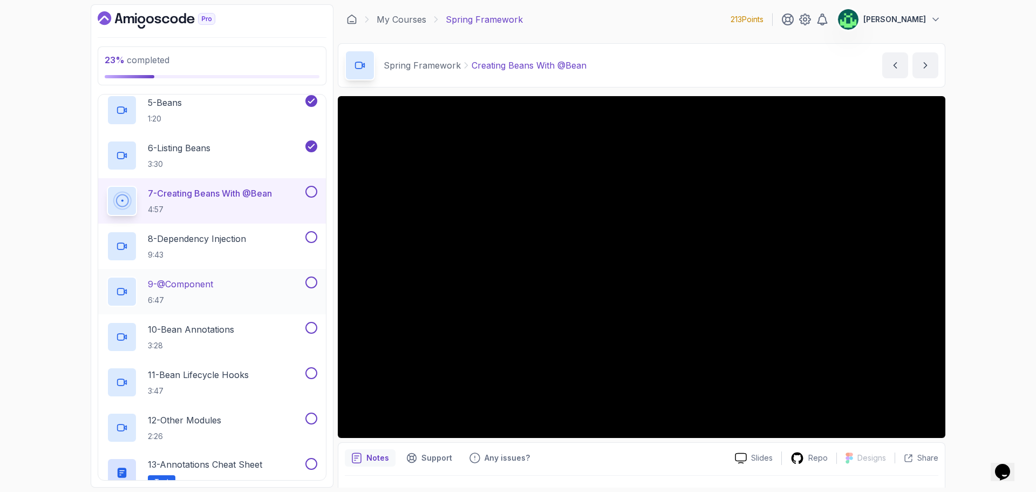
scroll to position [324, 0]
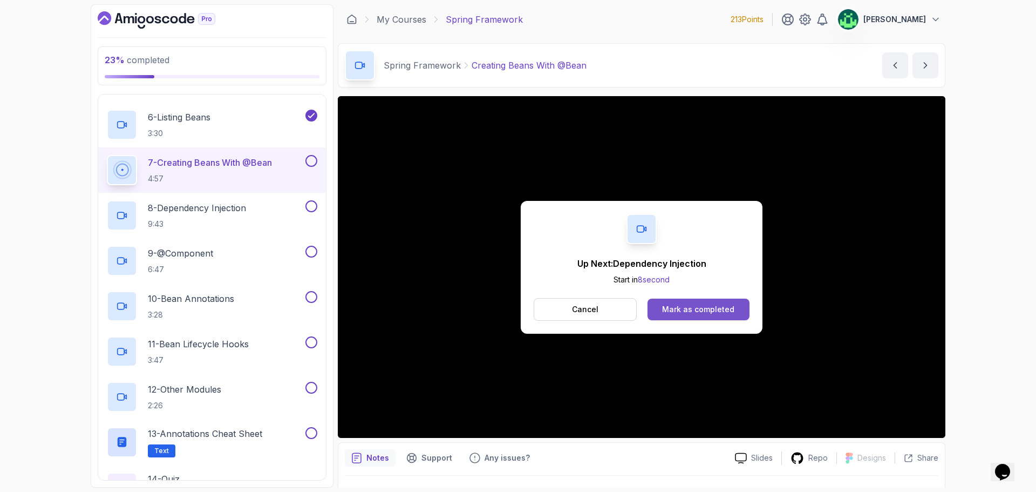
click at [706, 304] on div "Mark as completed" at bounding box center [698, 309] width 72 height 11
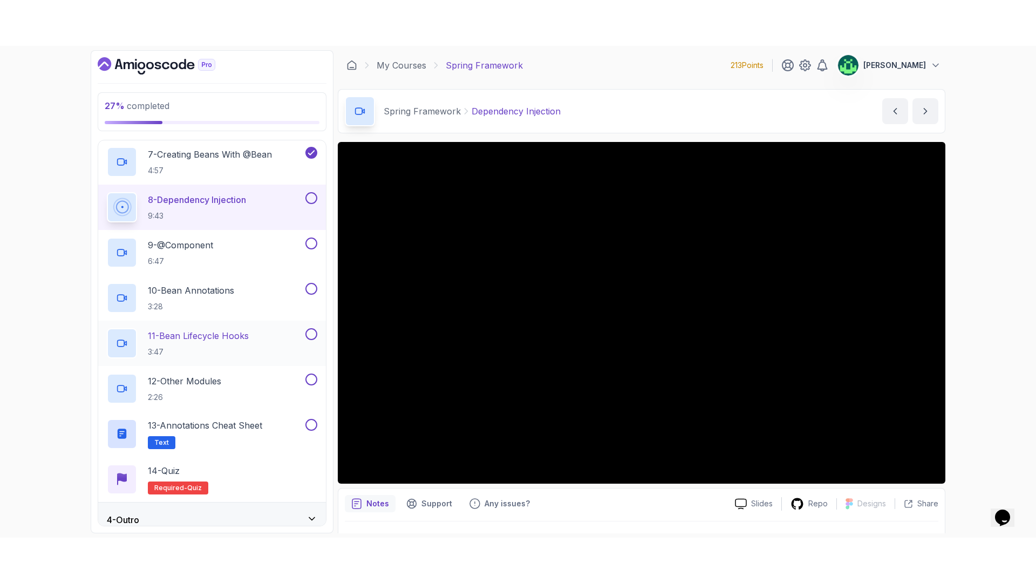
scroll to position [389, 0]
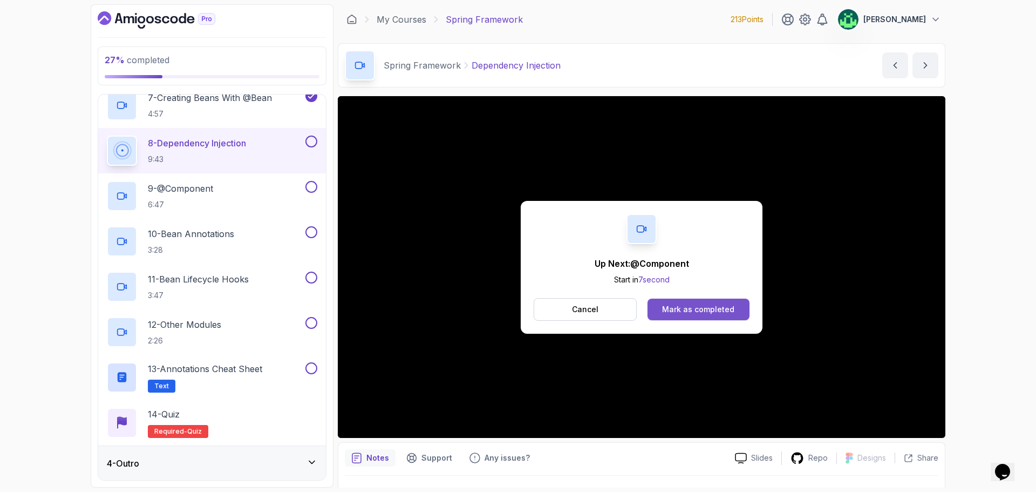
click at [678, 315] on button "Mark as completed" at bounding box center [699, 309] width 102 height 22
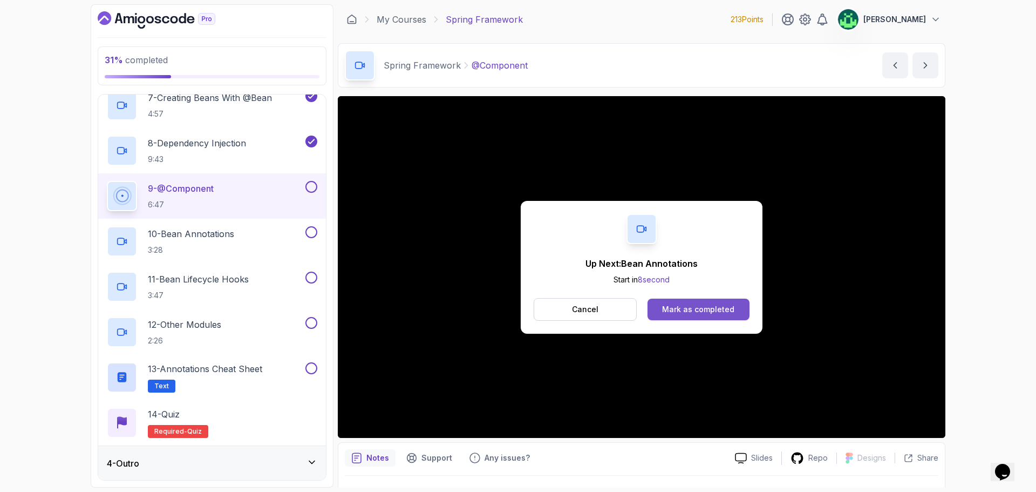
click at [725, 313] on div "Mark as completed" at bounding box center [698, 309] width 72 height 11
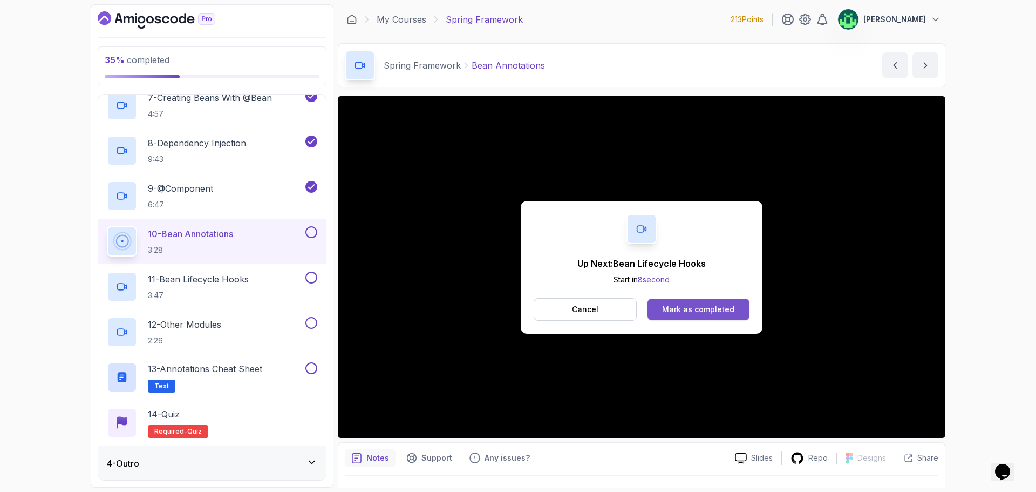
click at [710, 305] on div "Mark as completed" at bounding box center [698, 309] width 72 height 11
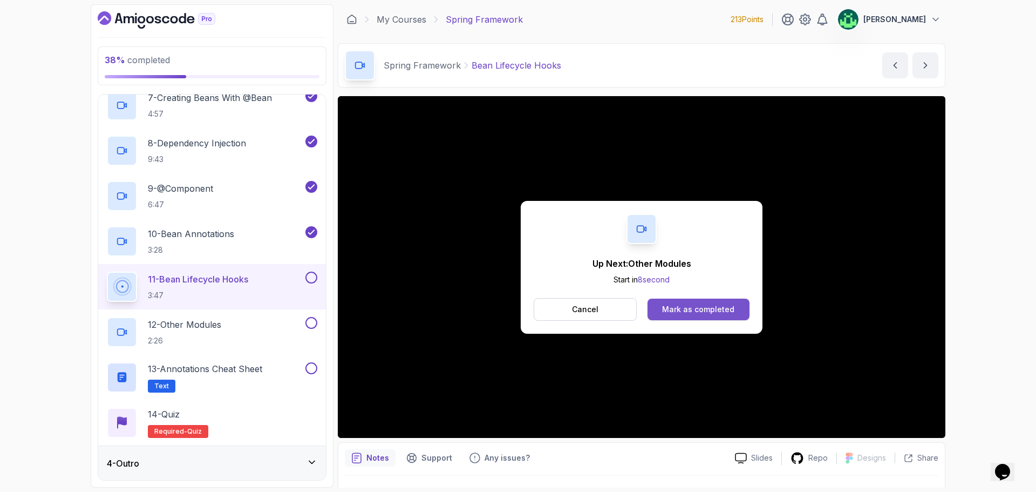
click at [706, 307] on div "Mark as completed" at bounding box center [698, 309] width 72 height 11
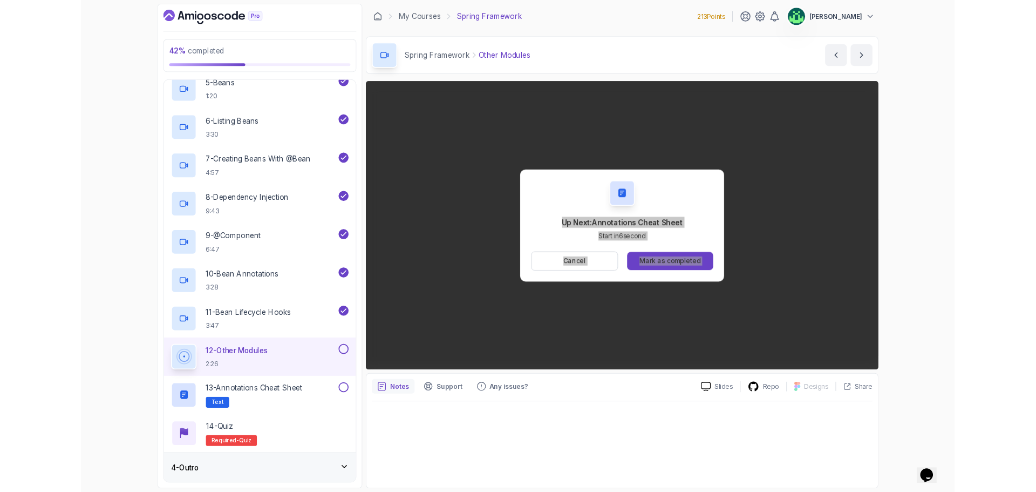
scroll to position [389, 0]
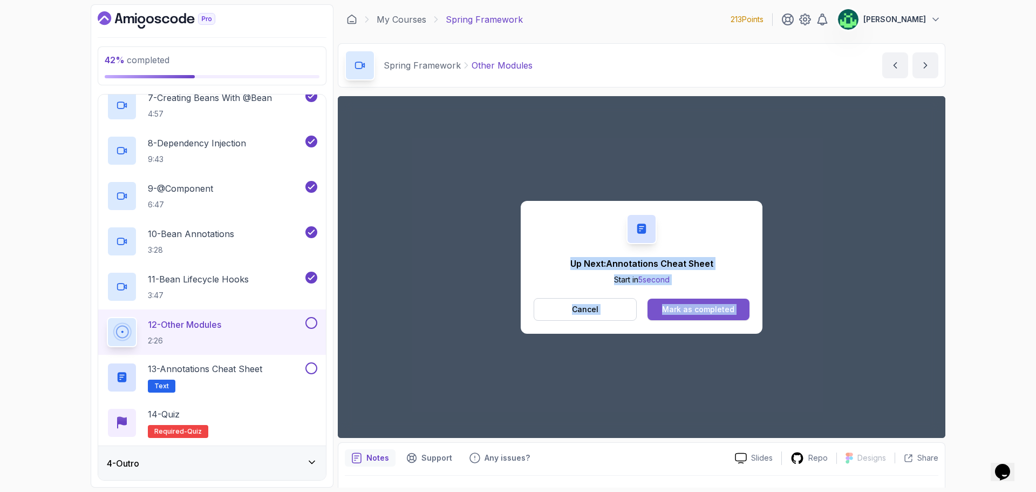
click at [716, 309] on div "Mark as completed" at bounding box center [698, 309] width 72 height 11
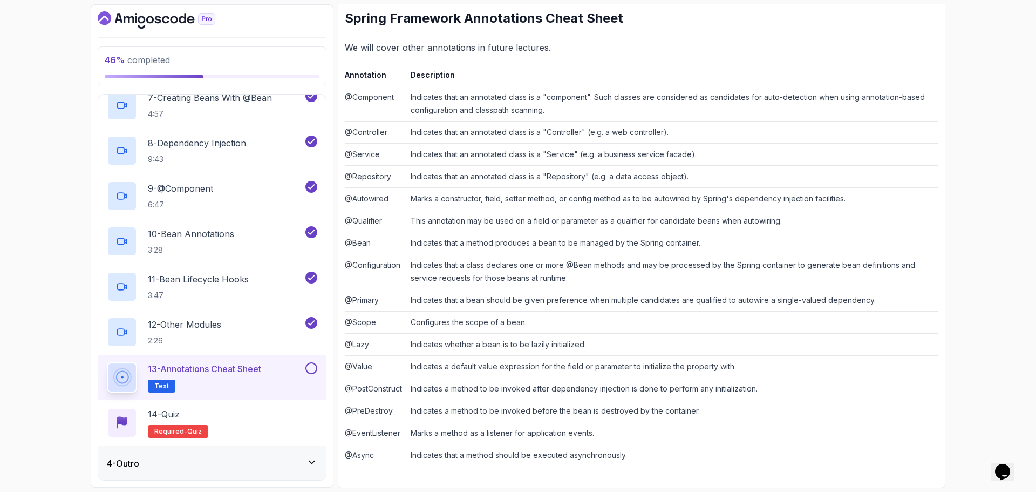
scroll to position [164, 0]
click at [263, 419] on div "14 - Quiz Required- quiz" at bounding box center [212, 423] width 210 height 30
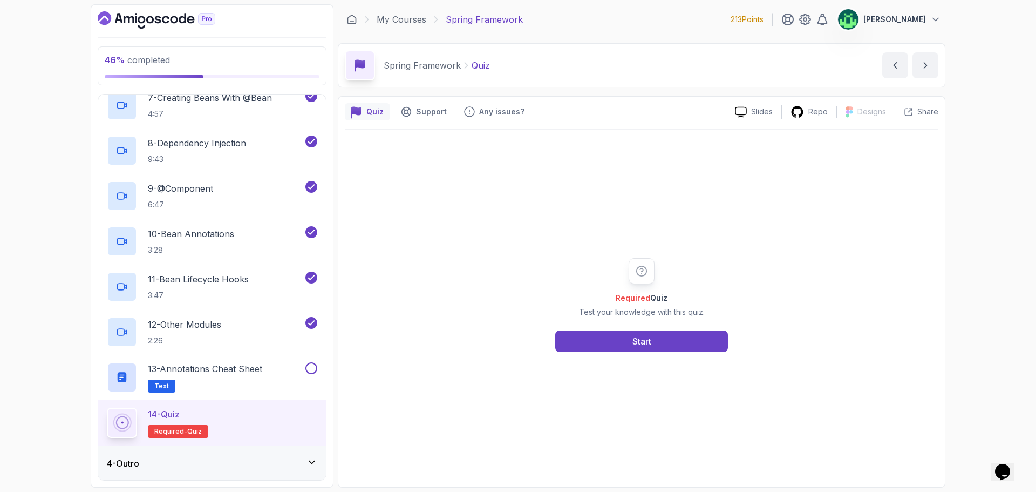
click at [202, 464] on div "4 - Outro" at bounding box center [212, 463] width 210 height 13
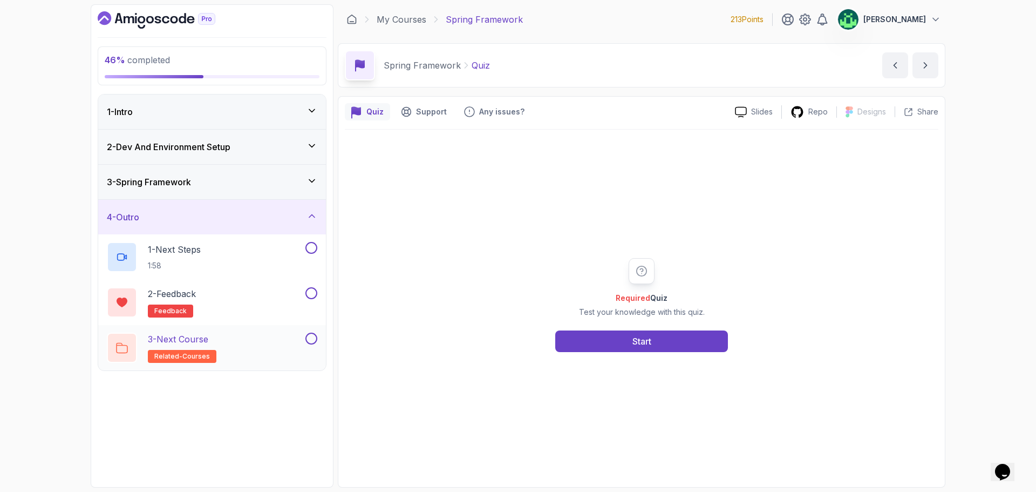
click at [243, 341] on div "3 - Next Course related-courses" at bounding box center [205, 347] width 196 height 30
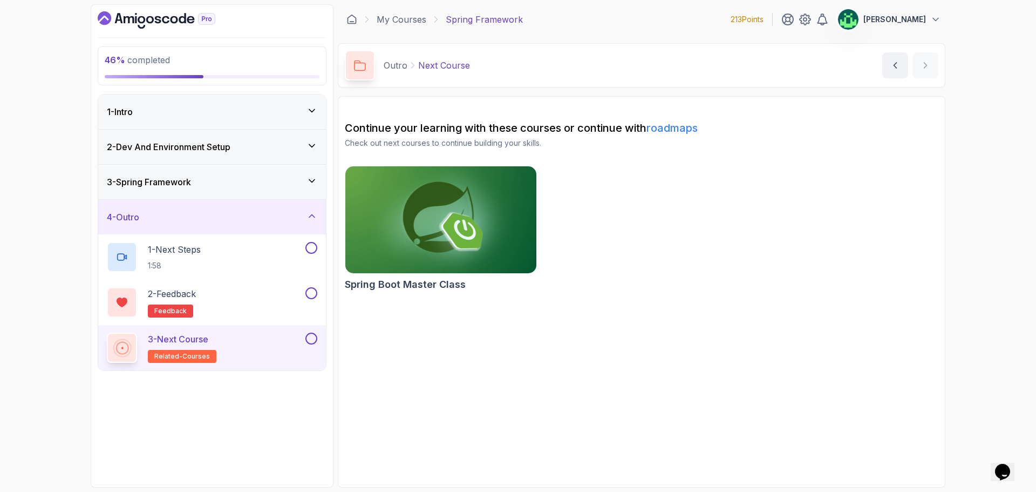
click at [459, 229] on img at bounding box center [441, 220] width 201 height 112
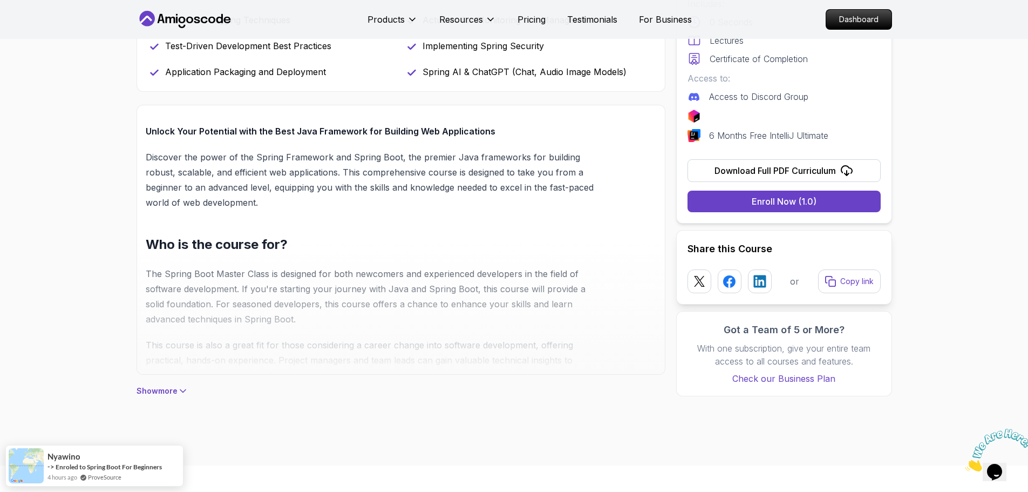
scroll to position [810, 0]
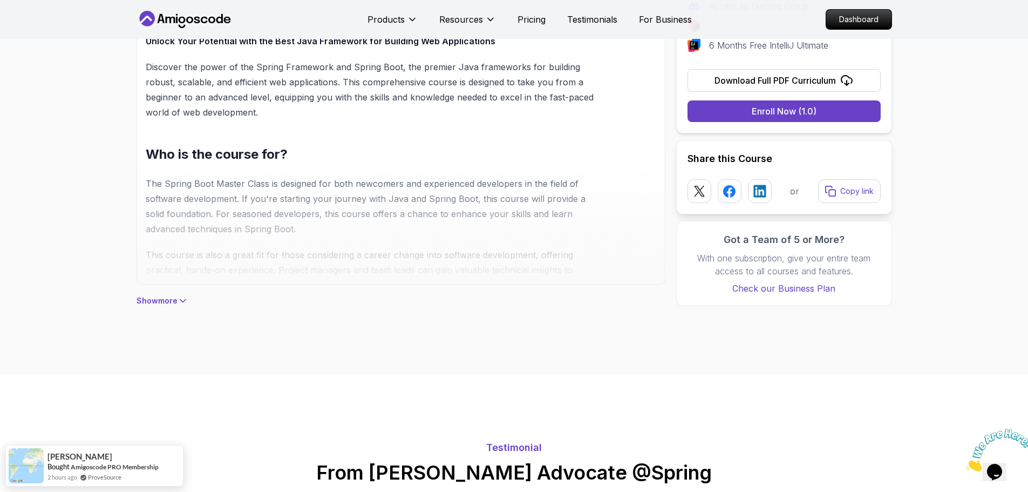
click at [215, 300] on div "Show more" at bounding box center [401, 295] width 529 height 22
click at [184, 299] on icon at bounding box center [183, 300] width 11 height 11
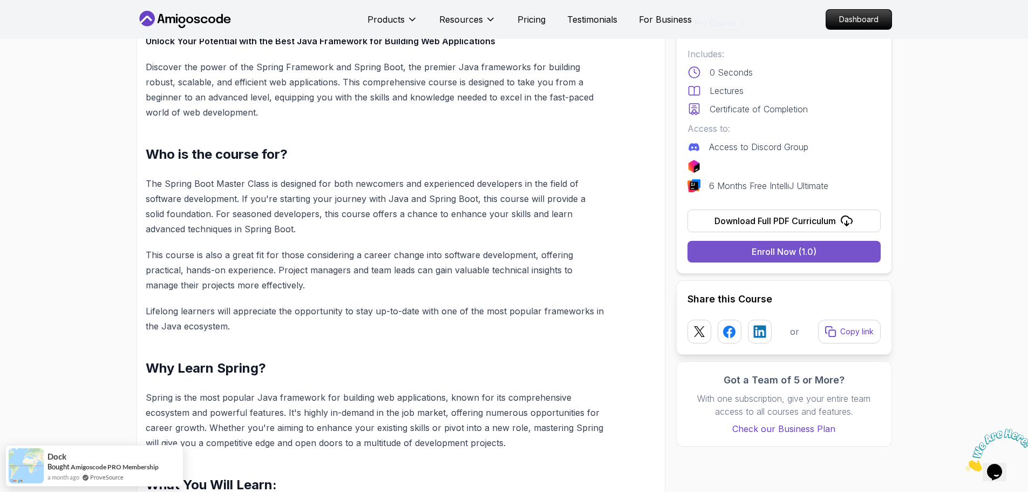
click at [780, 256] on div "Enroll Now (1.0)" at bounding box center [784, 251] width 65 height 13
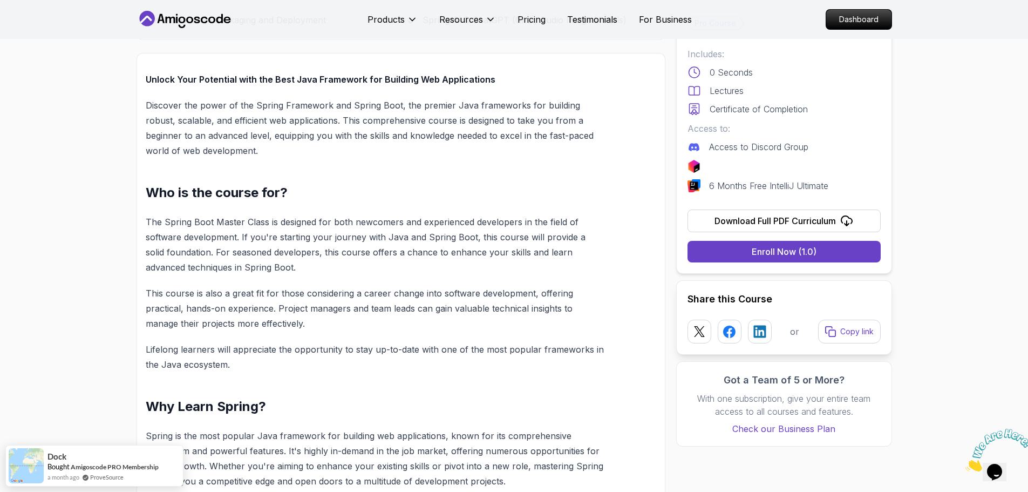
scroll to position [594, 0]
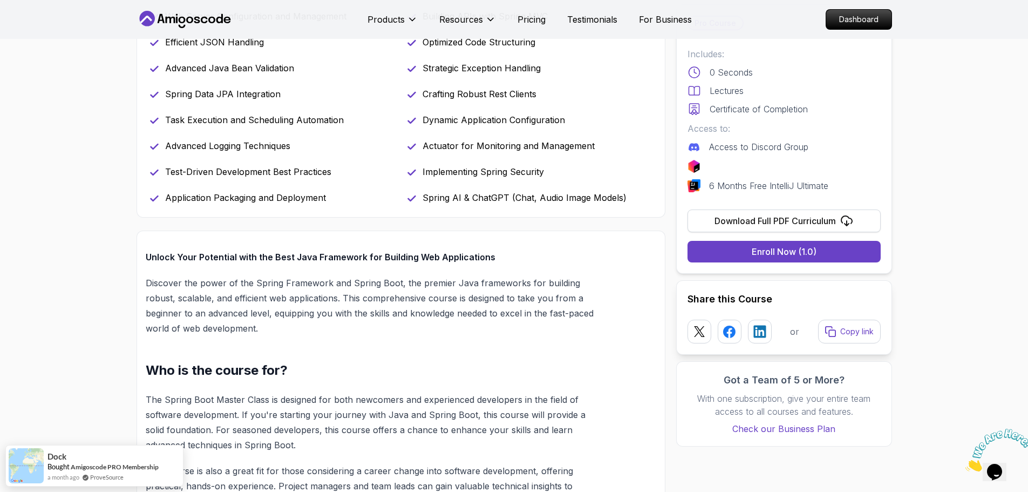
click at [823, 219] on div "Download Full PDF Curriculum" at bounding box center [775, 220] width 121 height 13
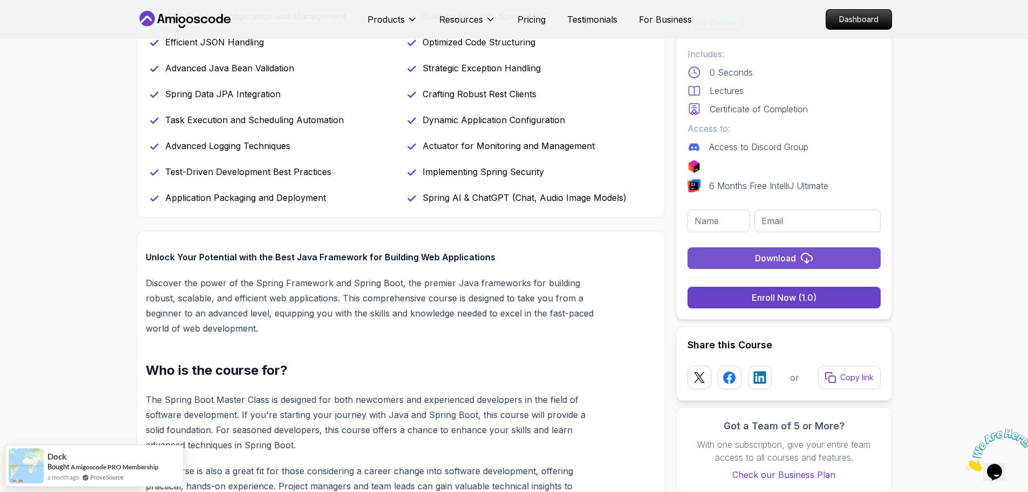
click at [800, 253] on icon "submit" at bounding box center [806, 258] width 13 height 13
click at [699, 220] on input "text" at bounding box center [719, 220] width 63 height 23
click at [724, 224] on input "text" at bounding box center [719, 220] width 63 height 23
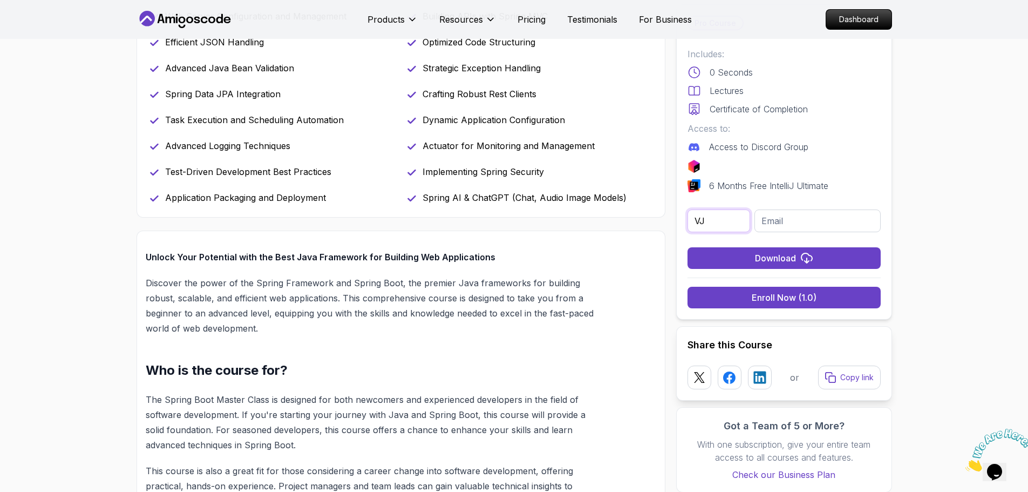
type input "VJ"
type input "hi.vijaykadiyala@gmail.com"
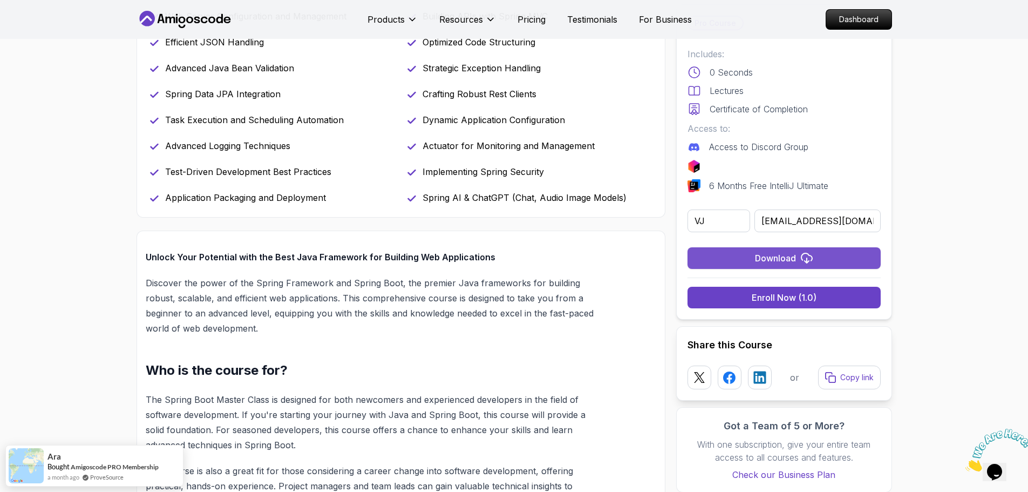
click at [810, 262] on icon "submit" at bounding box center [806, 258] width 13 height 13
click at [707, 223] on input "text" at bounding box center [719, 220] width 63 height 23
click at [718, 223] on input "text" at bounding box center [719, 220] width 63 height 23
type input "[PERSON_NAME]"
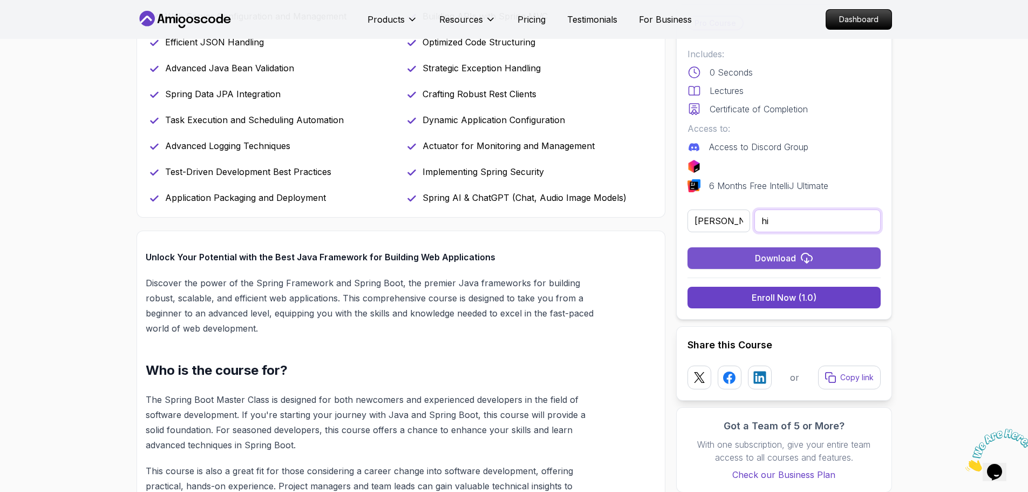
type input "hi.vijaykadiyala@gmail.com"
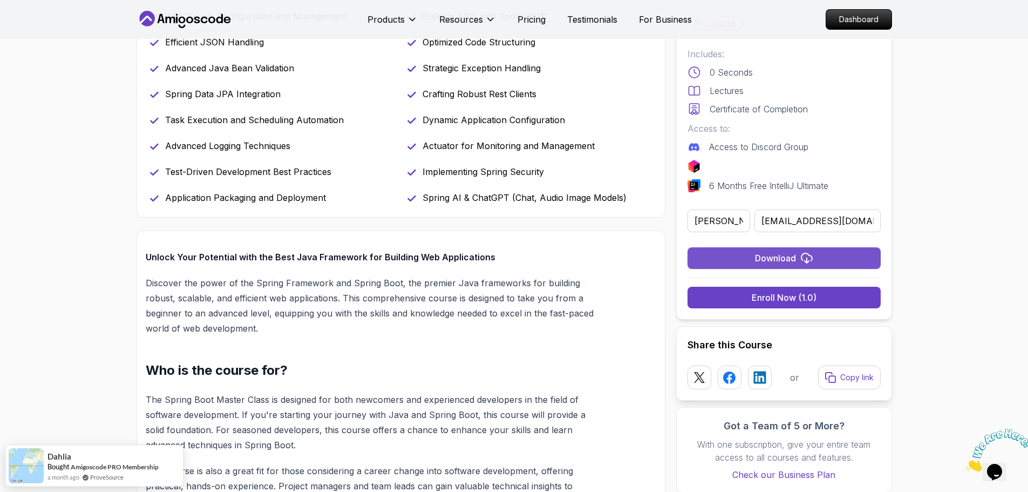
click at [752, 260] on button "Download" at bounding box center [784, 258] width 193 height 22
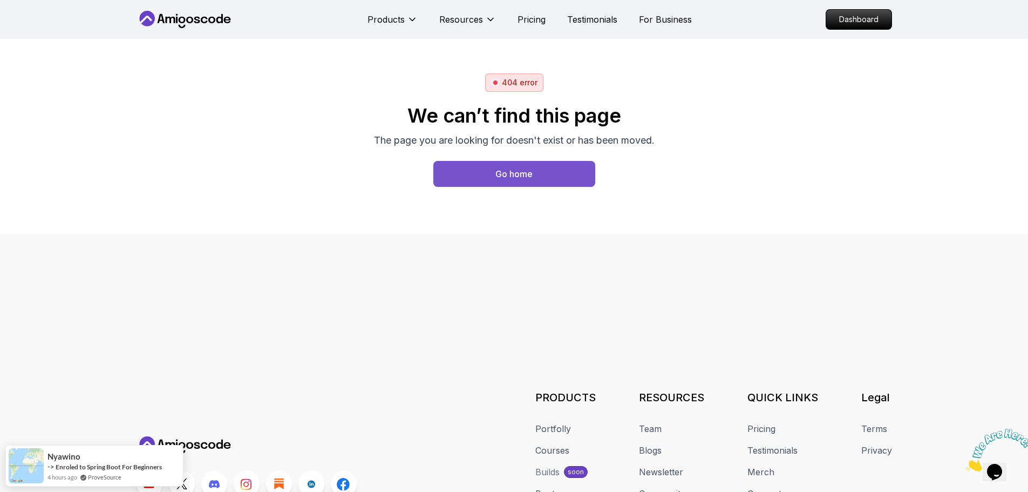
click at [538, 179] on button "Go home" at bounding box center [514, 174] width 162 height 26
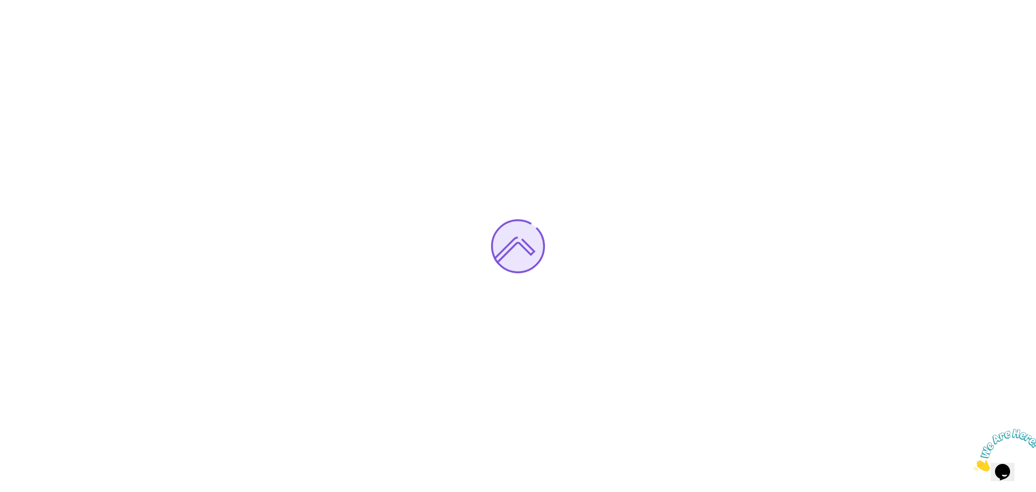
click at [974, 464] on icon "Close" at bounding box center [974, 468] width 0 height 9
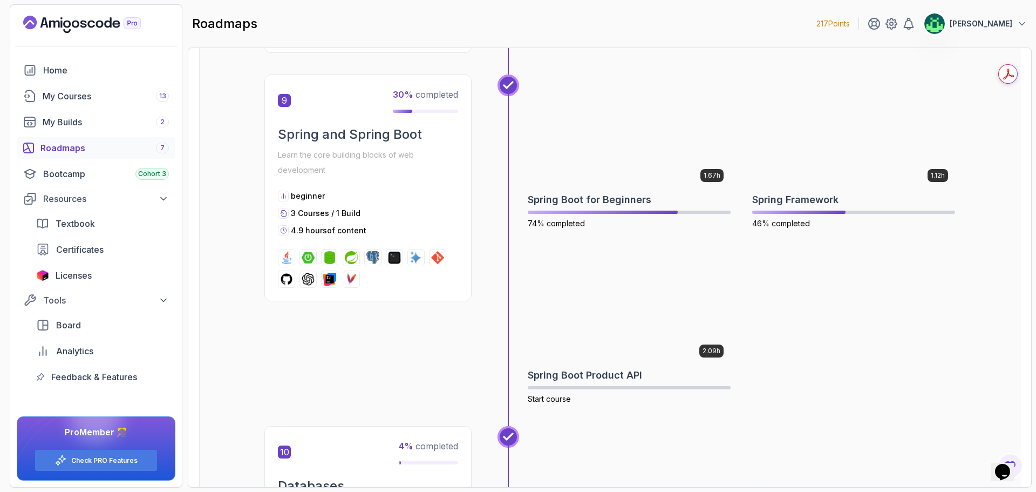
scroll to position [1997, 0]
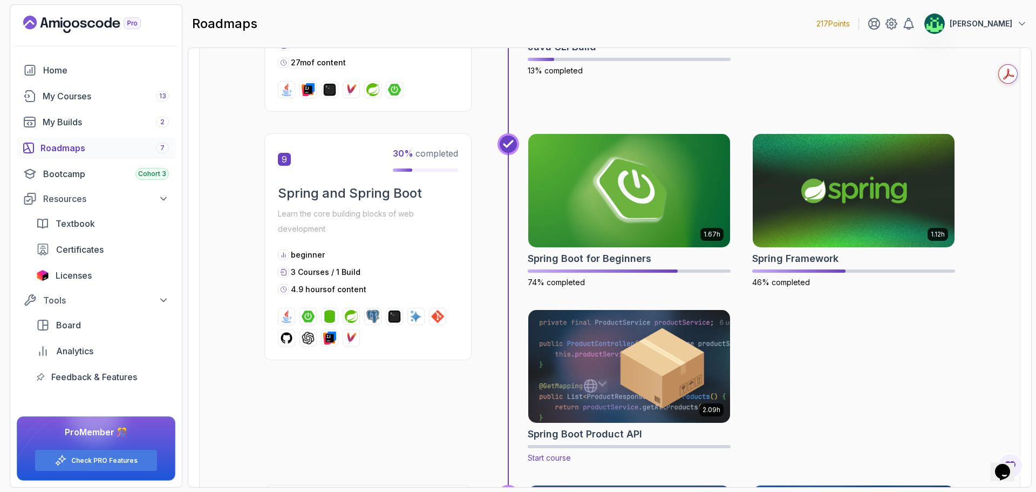
click at [648, 388] on img at bounding box center [630, 366] width 212 height 119
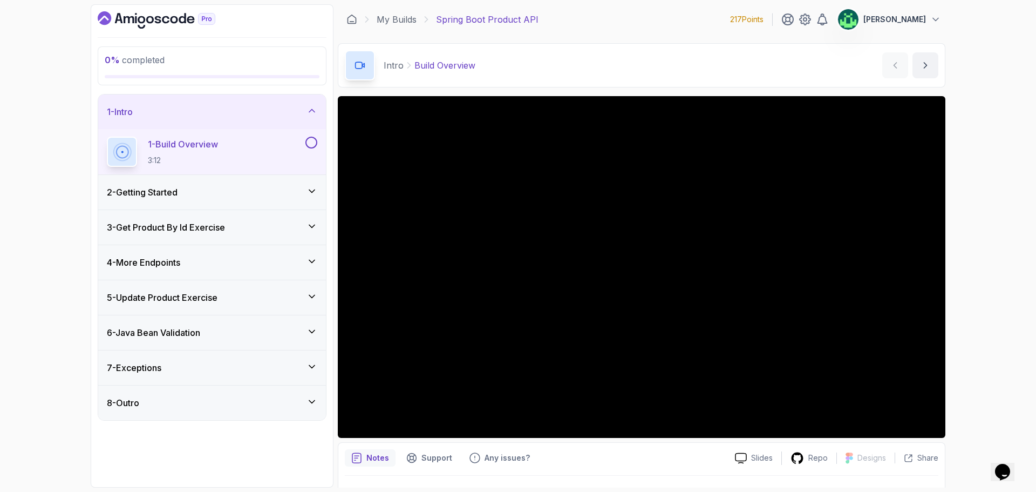
click at [225, 334] on div "6 - Java Bean Validation" at bounding box center [212, 332] width 210 height 13
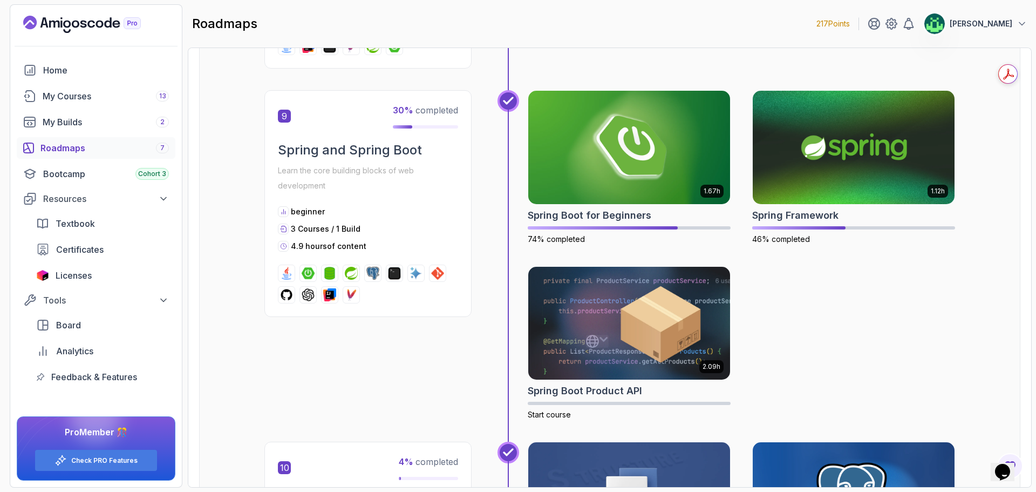
scroll to position [2051, 0]
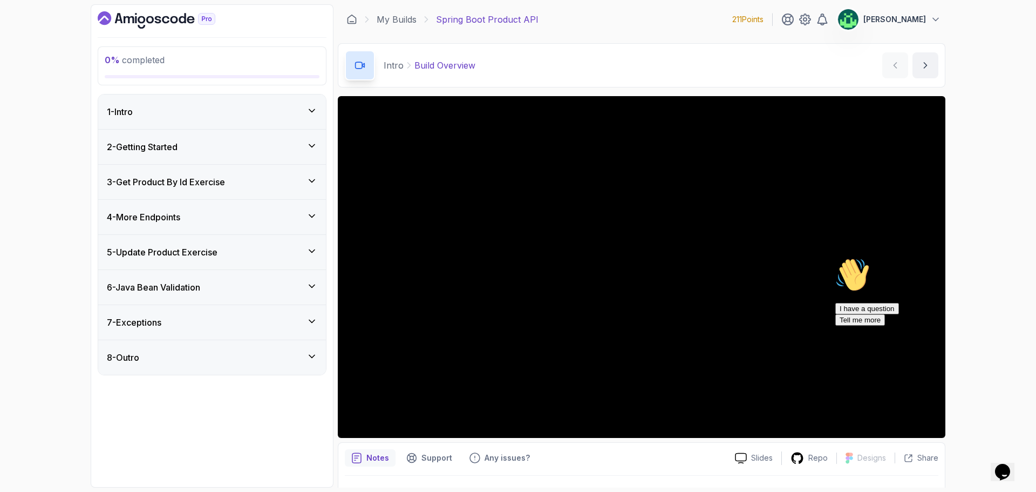
click at [262, 289] on div "6 - Java Bean Validation" at bounding box center [212, 287] width 210 height 13
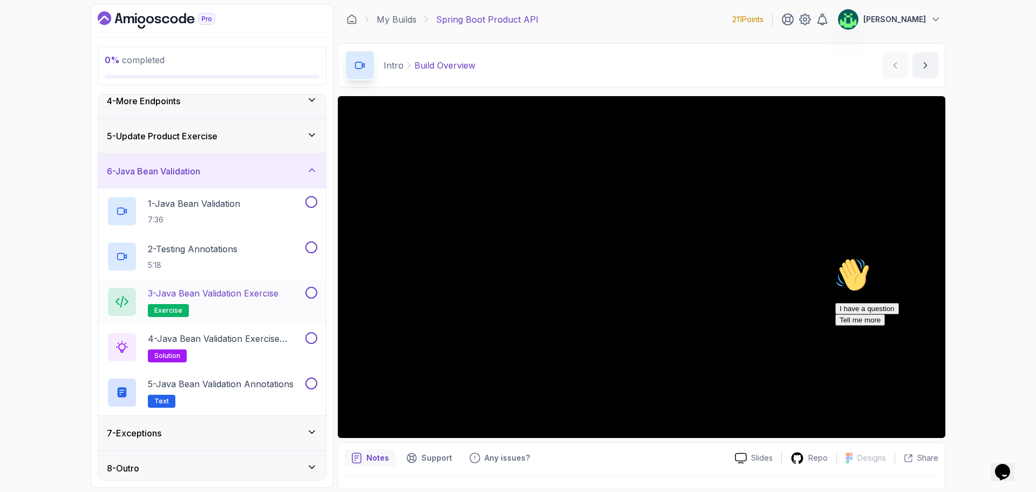
scroll to position [121, 0]
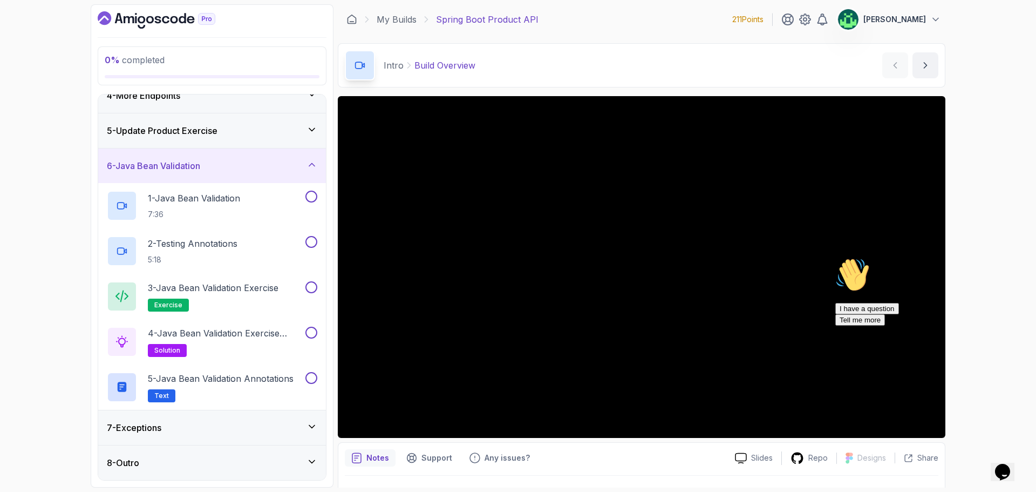
click at [198, 425] on div "7 - Exceptions" at bounding box center [212, 427] width 210 height 13
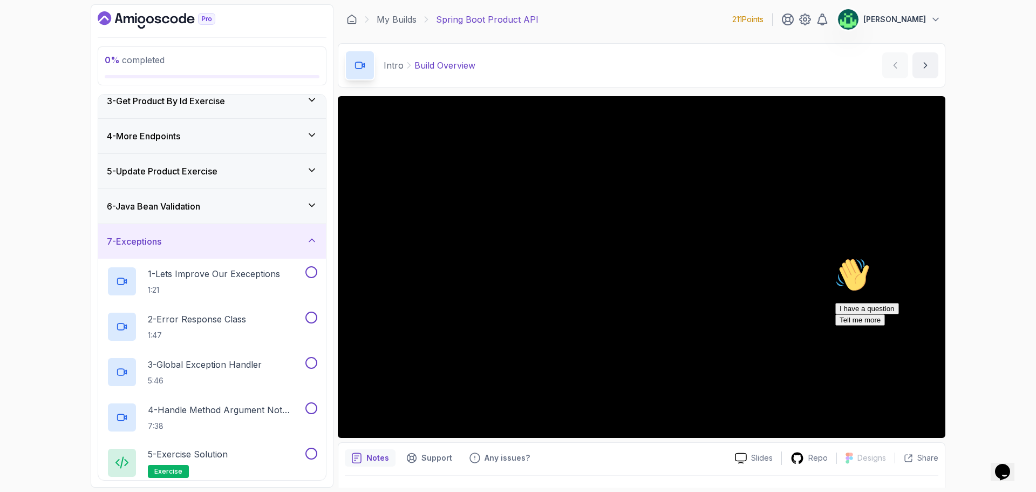
scroll to position [5, 0]
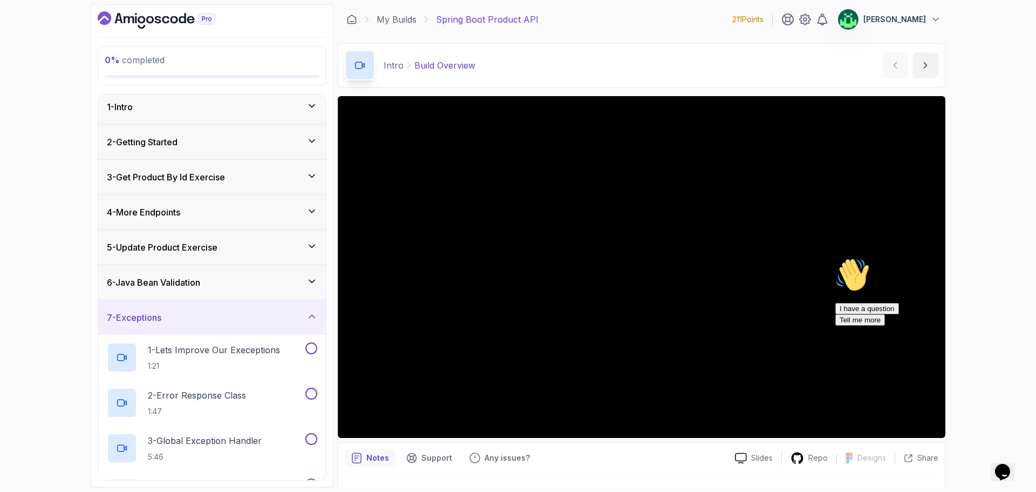
click at [243, 323] on div "7 - Exceptions" at bounding box center [212, 317] width 210 height 13
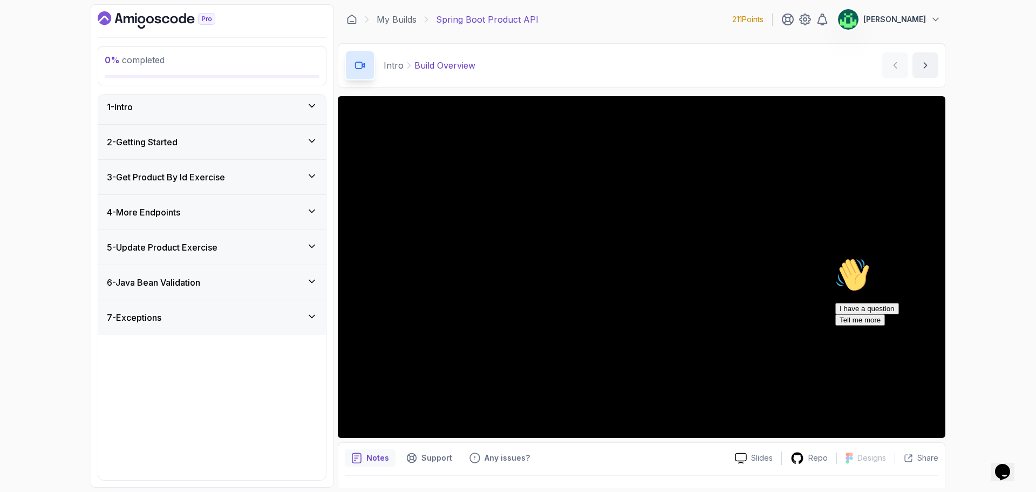
scroll to position [0, 0]
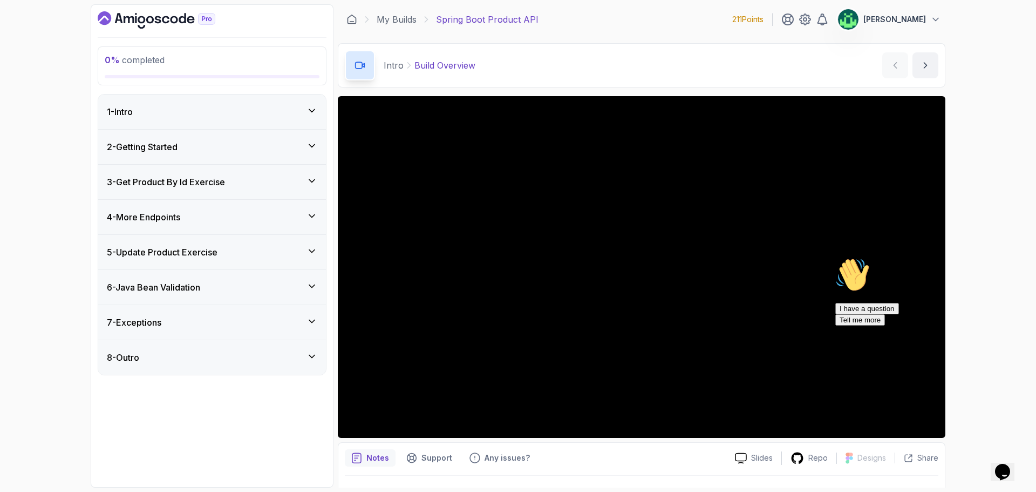
click at [251, 289] on div "6 - Java Bean Validation" at bounding box center [212, 287] width 210 height 13
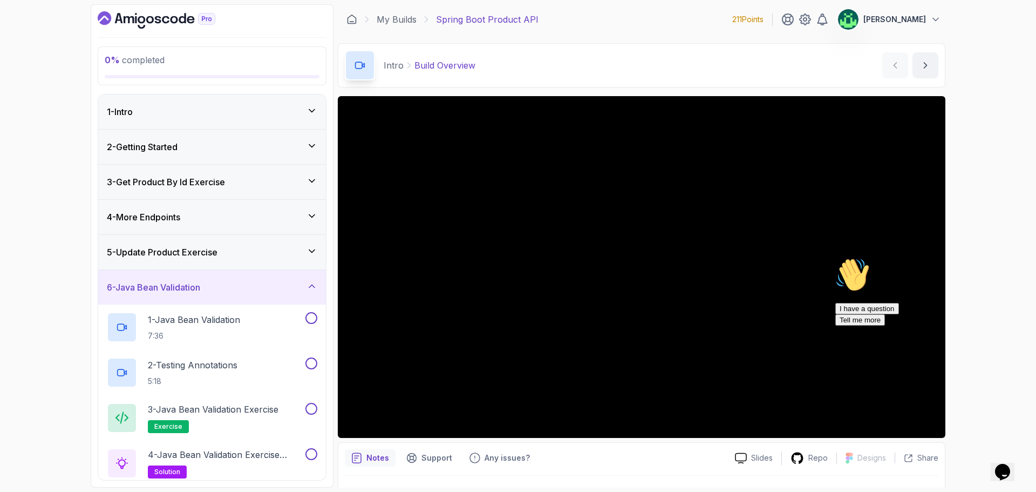
click at [244, 290] on div "6 - Java Bean Validation" at bounding box center [212, 287] width 210 height 13
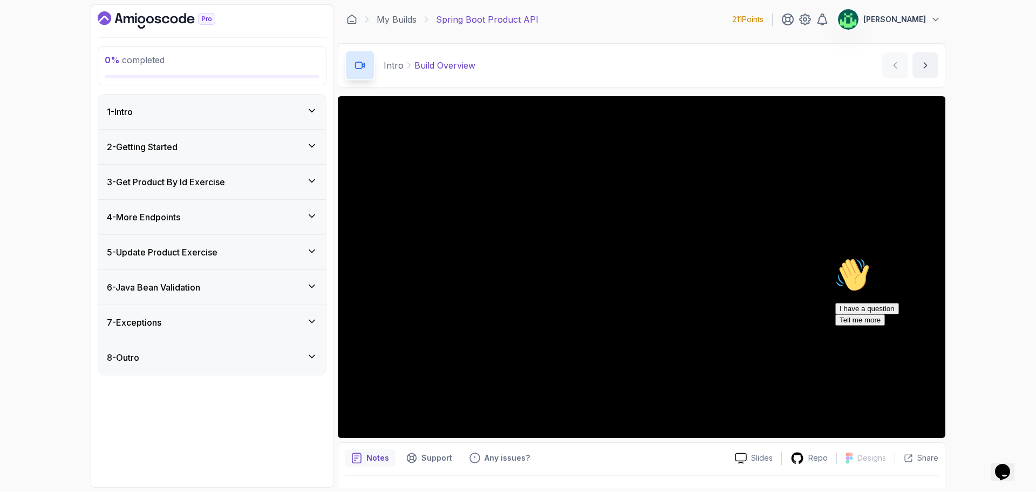
click at [240, 260] on div "5 - Update Product Exercise" at bounding box center [212, 252] width 228 height 35
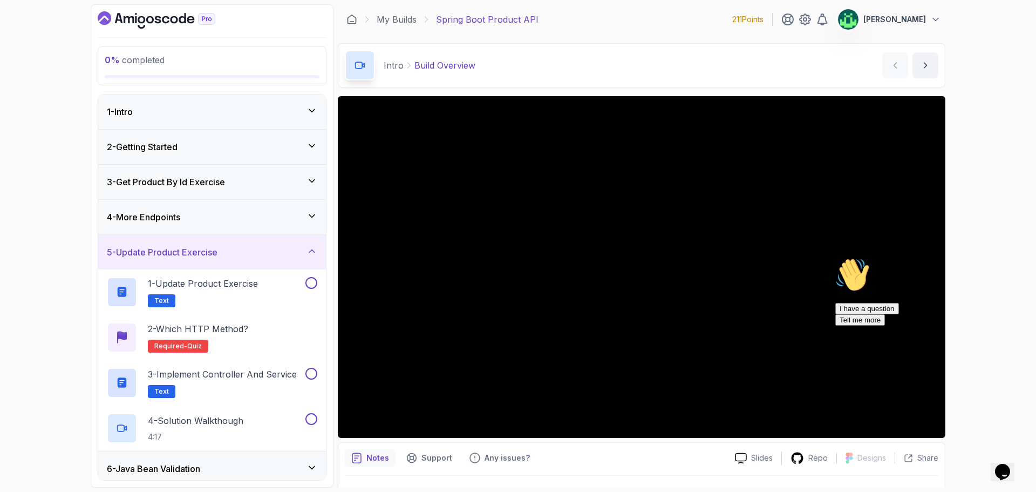
click at [257, 250] on div "5 - Update Product Exercise" at bounding box center [212, 252] width 210 height 13
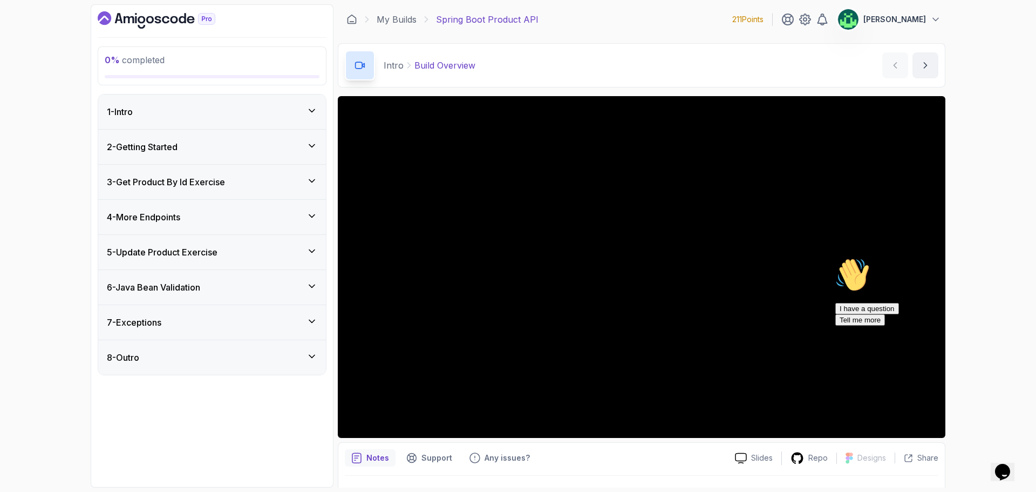
click at [242, 213] on div "4 - More Endpoints" at bounding box center [212, 216] width 210 height 13
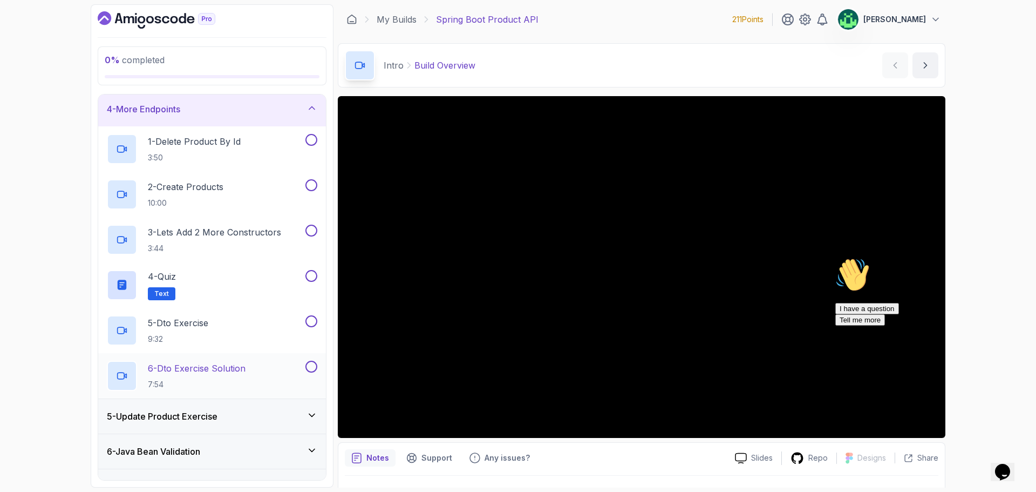
scroll to position [54, 0]
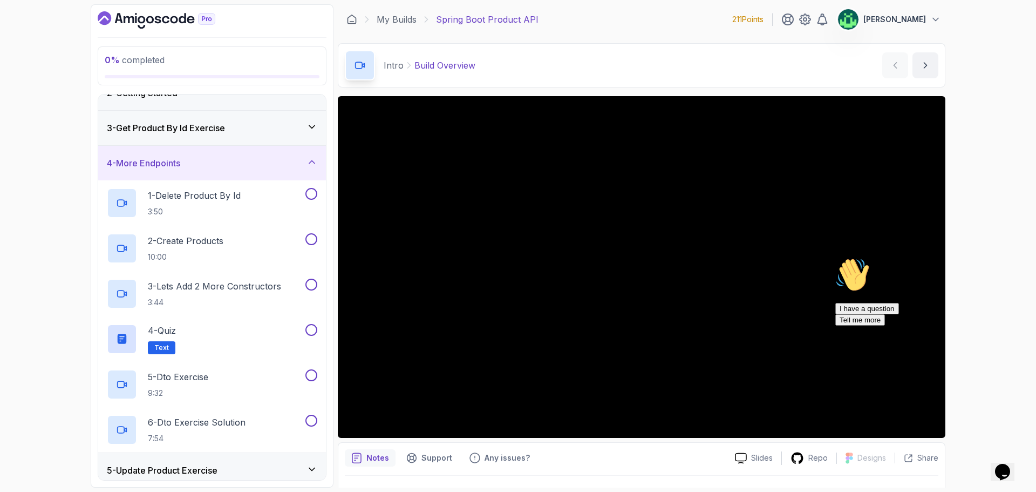
click at [180, 164] on h3 "4 - More Endpoints" at bounding box center [143, 163] width 73 height 13
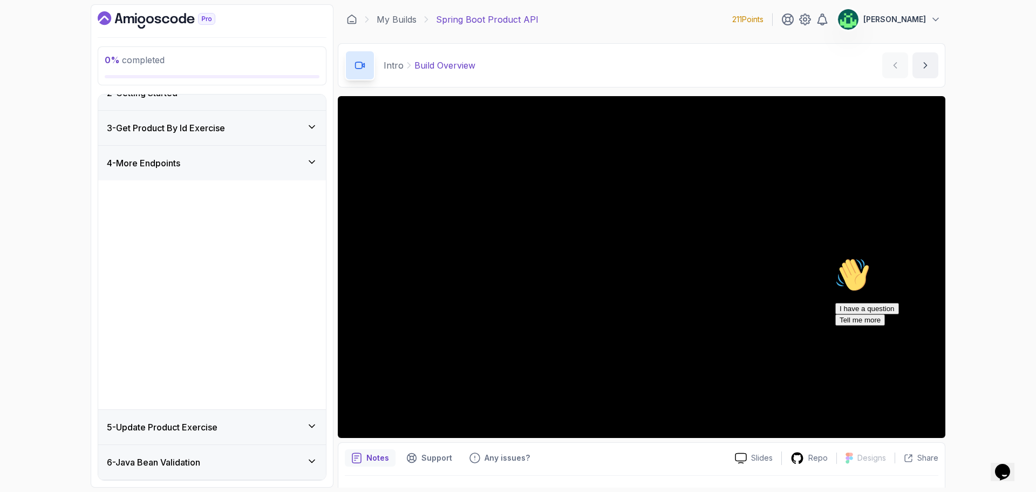
scroll to position [0, 0]
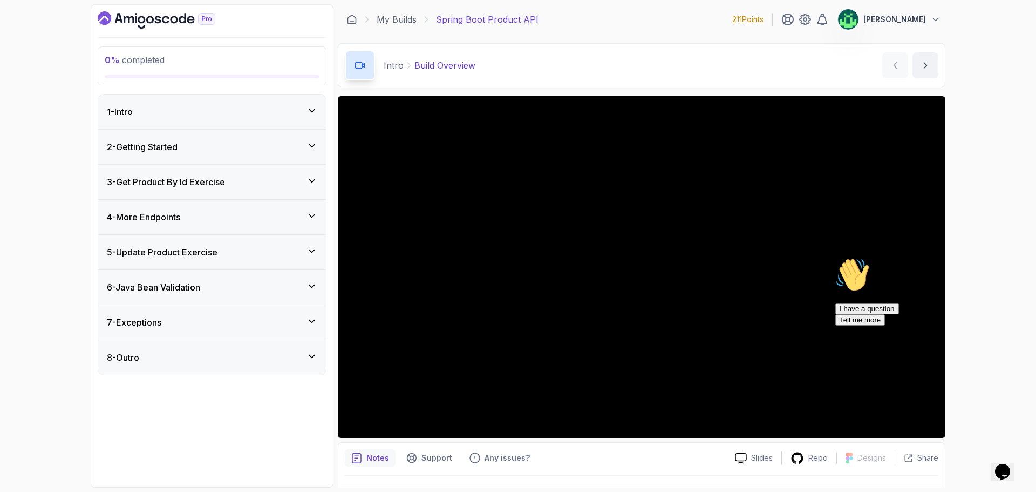
click at [219, 188] on div "3 - Get Product By Id Exercise" at bounding box center [212, 182] width 228 height 35
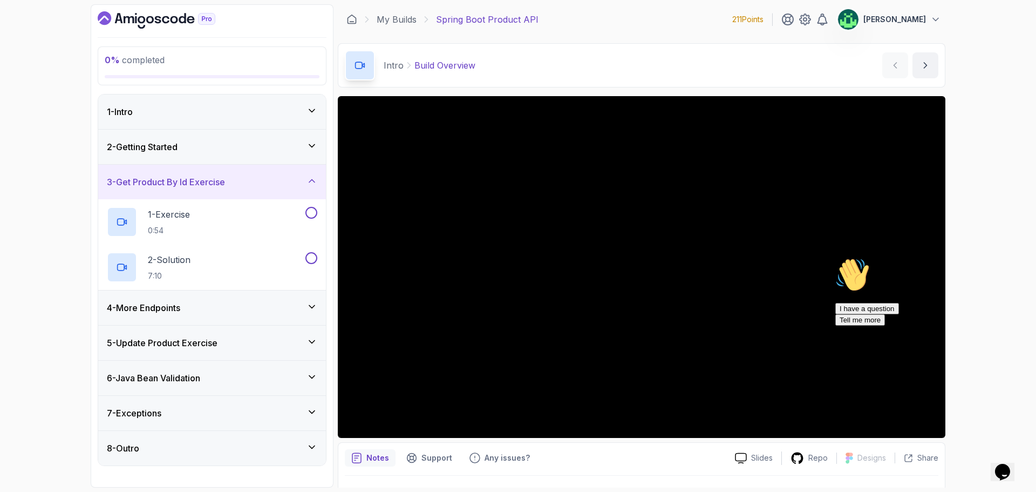
click at [219, 188] on div "3 - Get Product By Id Exercise" at bounding box center [212, 182] width 228 height 35
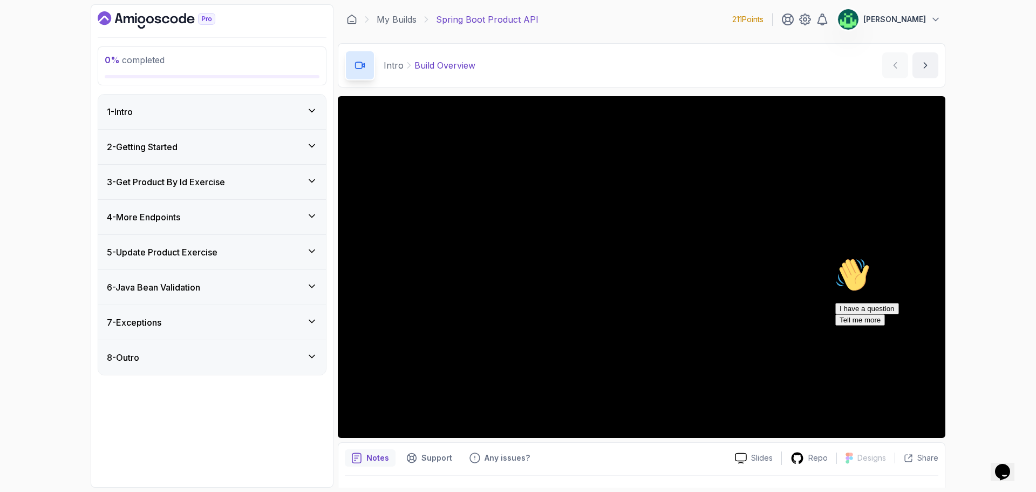
click at [219, 145] on div "2 - Getting Started" at bounding box center [212, 146] width 210 height 13
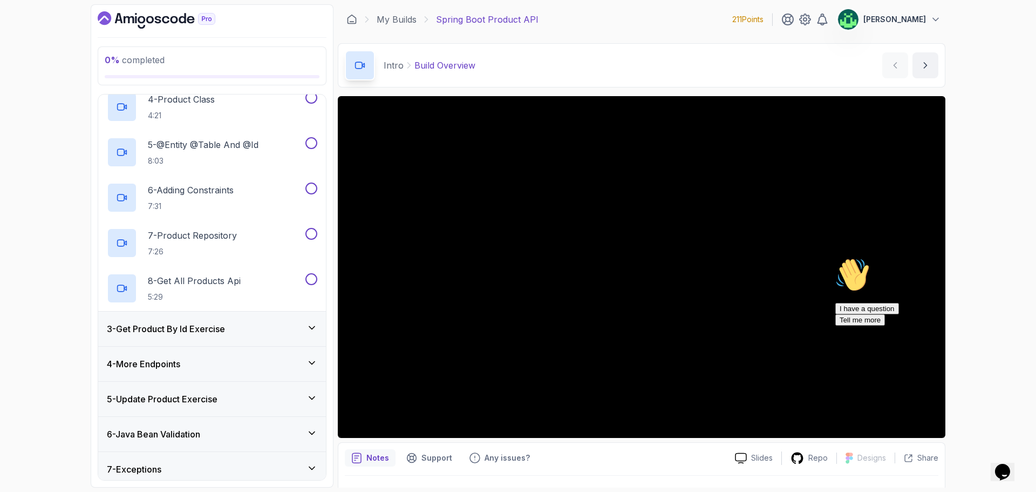
scroll to position [257, 0]
